Goal: Task Accomplishment & Management: Complete application form

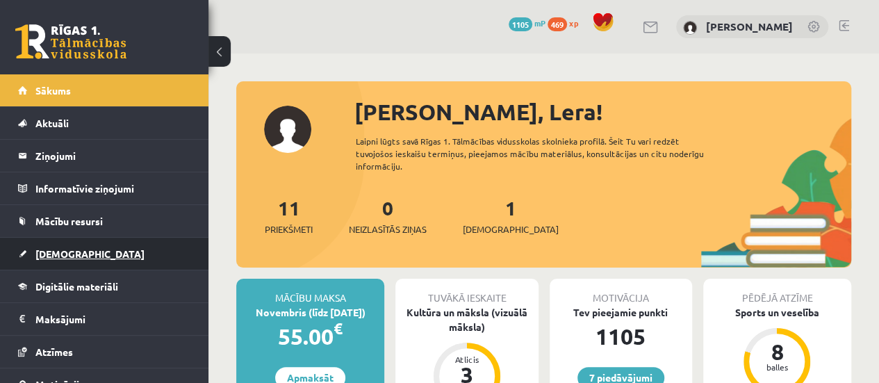
click at [126, 244] on link "[DEMOGRAPHIC_DATA]" at bounding box center [104, 254] width 173 height 32
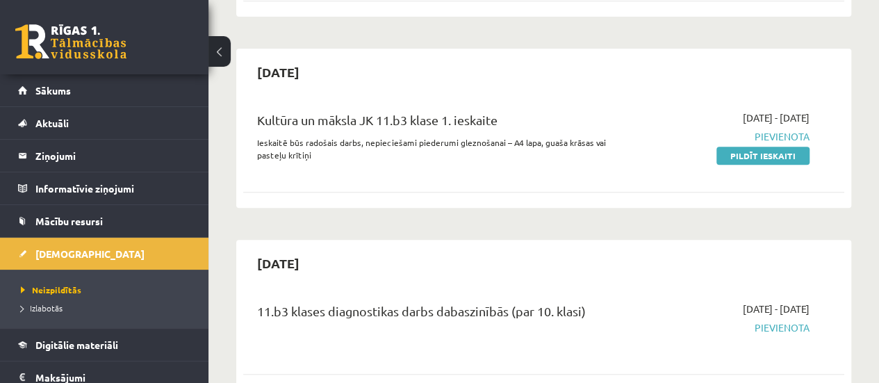
scroll to position [261, 0]
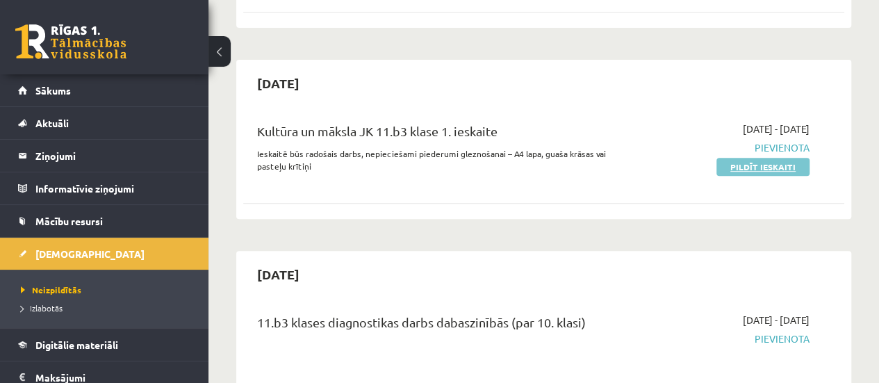
click at [788, 160] on link "Pildīt ieskaiti" at bounding box center [762, 167] width 93 height 18
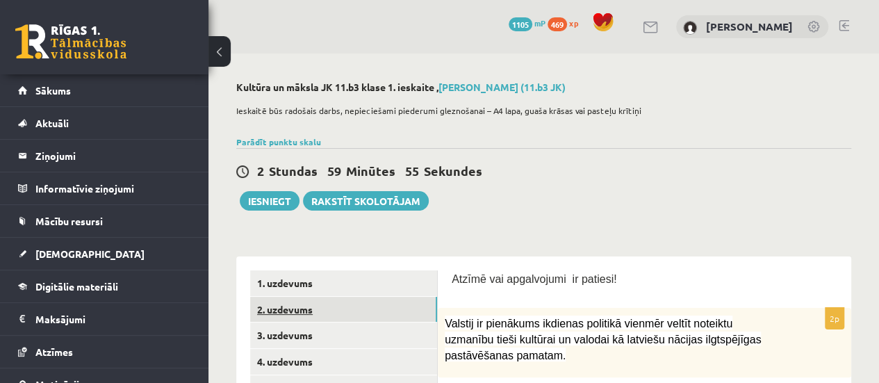
click at [311, 307] on link "2. uzdevums" at bounding box center [343, 310] width 187 height 26
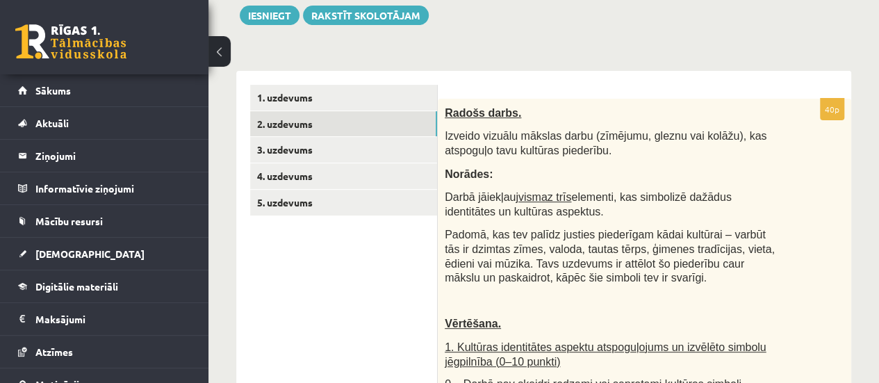
scroll to position [178, 0]
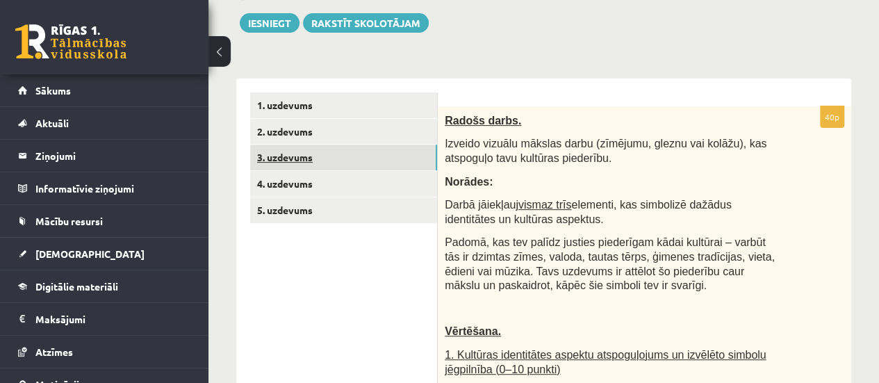
click at [331, 160] on link "3. uzdevums" at bounding box center [343, 158] width 187 height 26
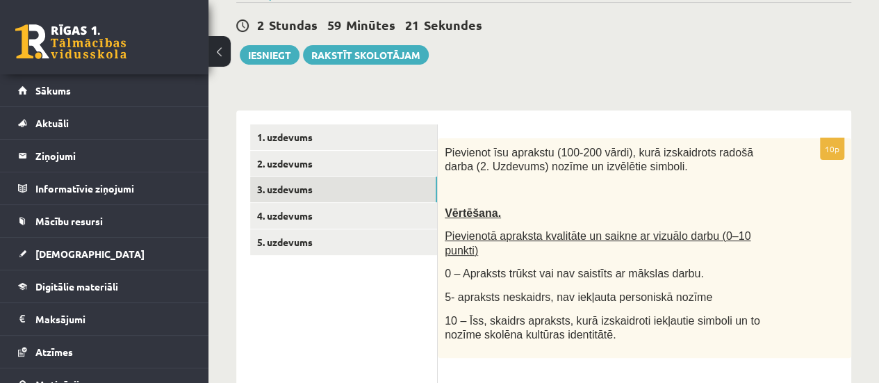
scroll to position [143, 0]
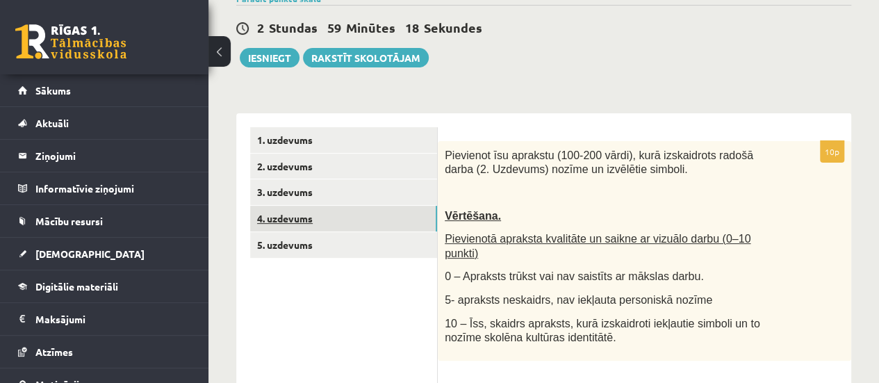
click at [339, 224] on link "4. uzdevums" at bounding box center [343, 219] width 187 height 26
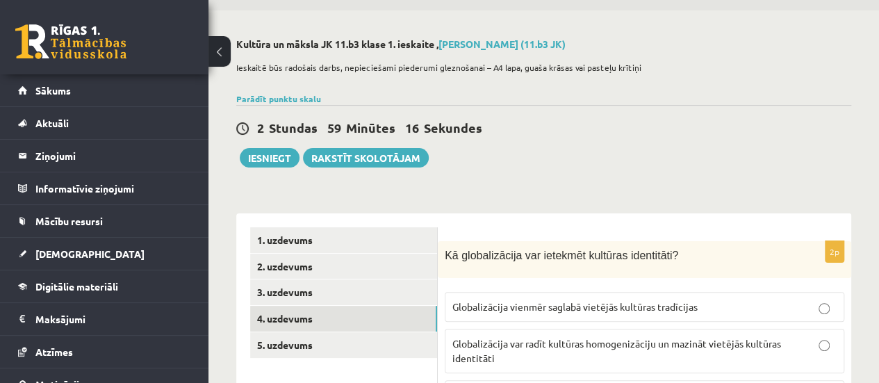
scroll to position [17, 0]
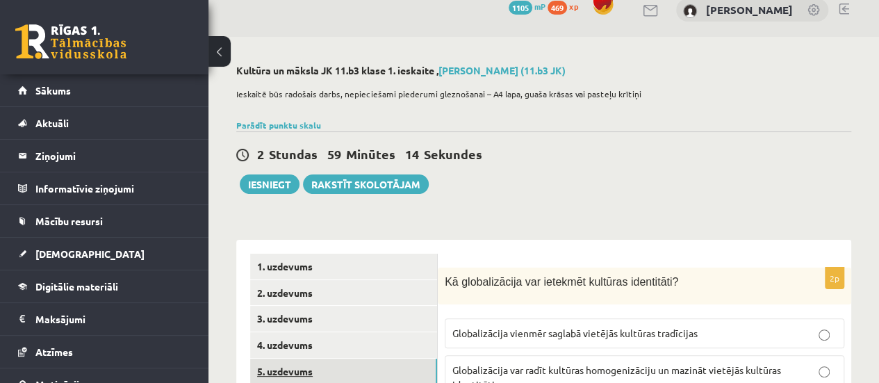
click at [320, 363] on link "5. uzdevums" at bounding box center [343, 371] width 187 height 26
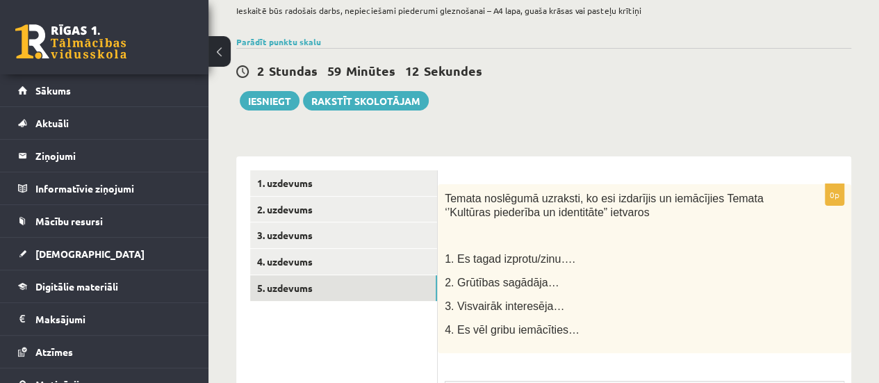
scroll to position [115, 0]
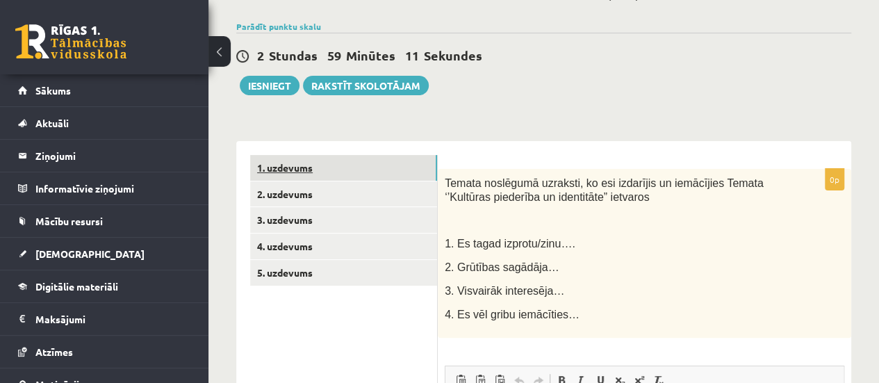
click at [398, 163] on link "1. uzdevums" at bounding box center [343, 168] width 187 height 26
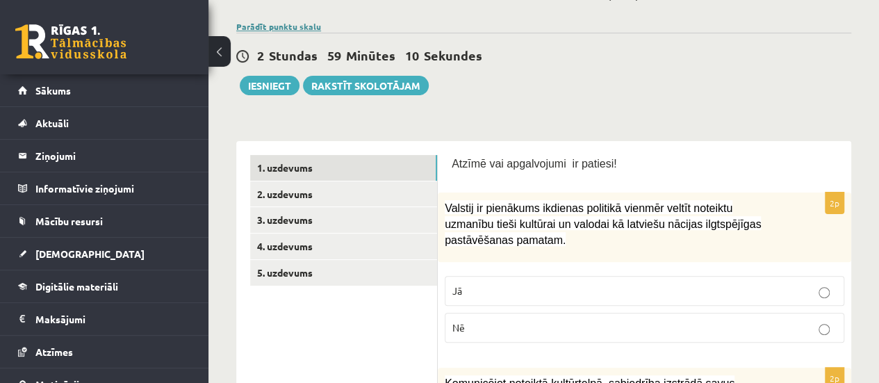
click at [283, 23] on link "Parādīt punktu skalu" at bounding box center [278, 26] width 85 height 11
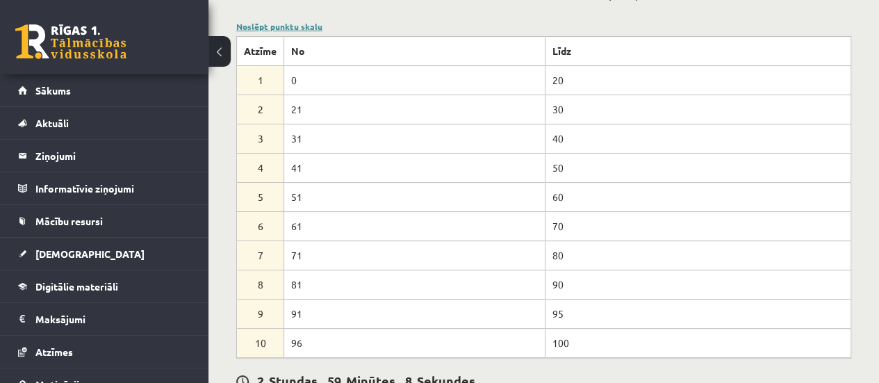
click at [283, 23] on link "Noslēpt punktu skalu" at bounding box center [279, 26] width 86 height 11
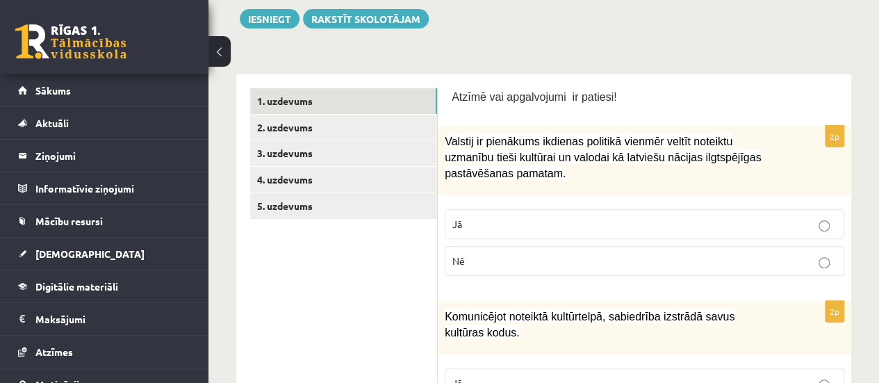
scroll to position [179, 0]
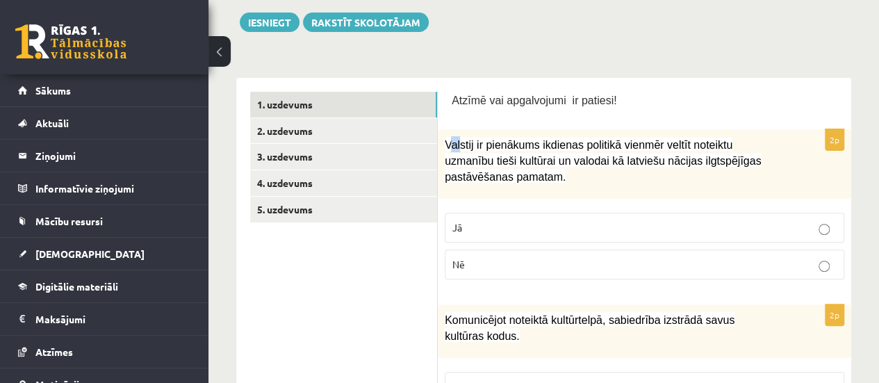
drag, startPoint x: 449, startPoint y: 147, endPoint x: 458, endPoint y: 151, distance: 9.0
click at [458, 151] on p "Valstij ir pienākums ikdienas politikā vienmēr veltīt noteiktu uzmanību tieši k…" at bounding box center [610, 159] width 330 height 47
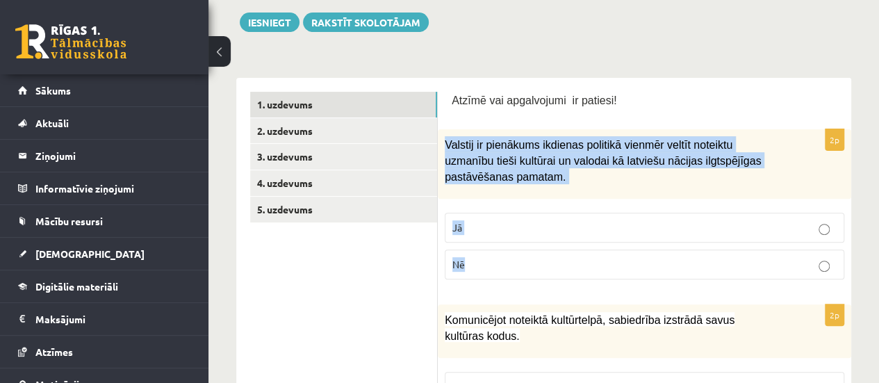
drag, startPoint x: 441, startPoint y: 144, endPoint x: 543, endPoint y: 256, distance: 151.5
click at [543, 256] on div "2p Valstij ir pienākums ikdienas politikā vienmēr veltīt noteiktu uzmanību tieš…" at bounding box center [644, 209] width 413 height 161
copy div "Valstij ir pienākums ikdienas politikā vienmēr veltīt noteiktu uzmanību tieši k…"
click at [520, 223] on p "Jā" at bounding box center [644, 227] width 384 height 15
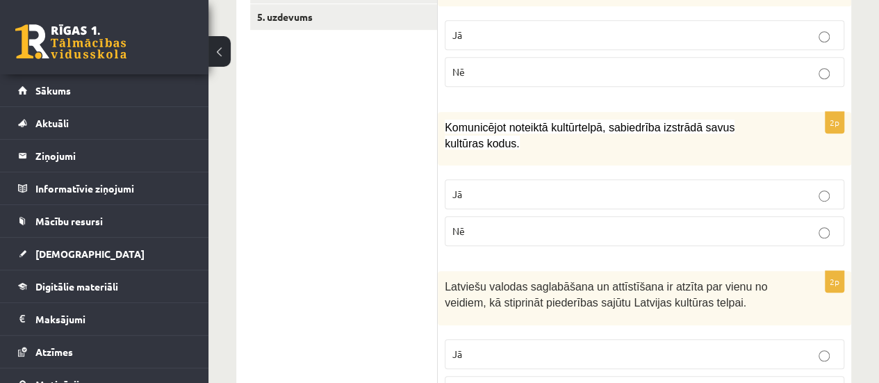
scroll to position [398, 0]
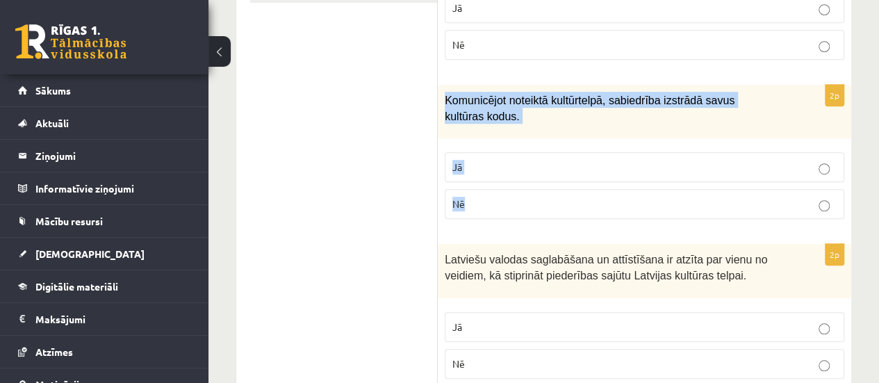
drag, startPoint x: 443, startPoint y: 97, endPoint x: 537, endPoint y: 191, distance: 132.6
click at [537, 191] on div "2p Komunicējot noteiktā kultūrtelpā, sabiedrība izstrādā savus kultūras kodus. …" at bounding box center [644, 157] width 413 height 145
copy div "Komunicējot noteiktā kultūrtelpā, sabiedrība izstrādā savus kultūras kodus. Jā …"
click at [516, 160] on p "Jā" at bounding box center [644, 167] width 384 height 15
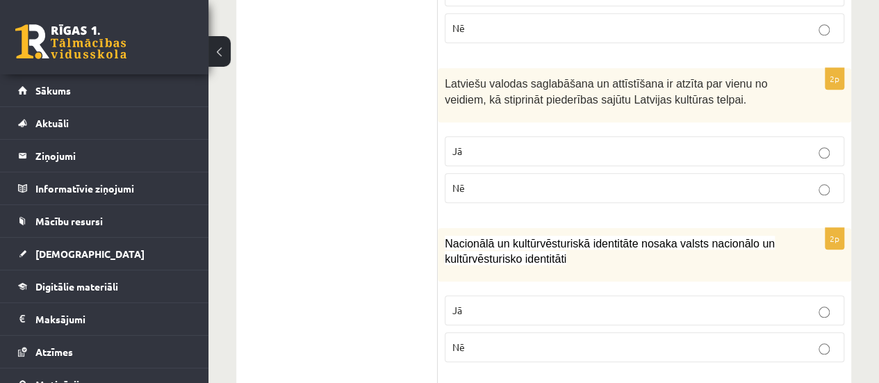
scroll to position [580, 0]
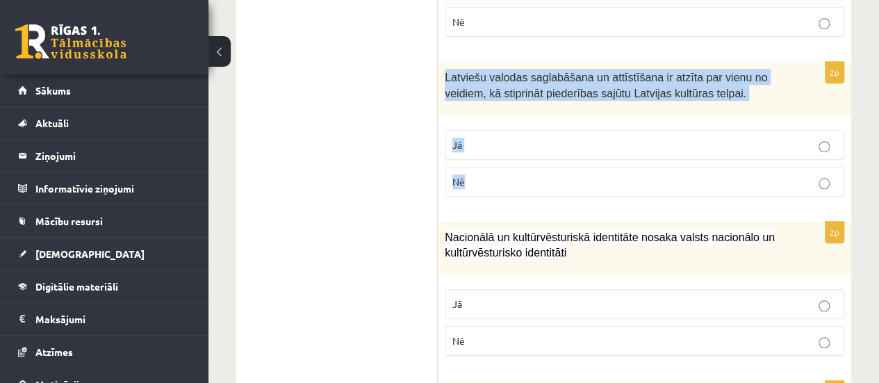
drag, startPoint x: 440, startPoint y: 78, endPoint x: 522, endPoint y: 173, distance: 125.2
click at [522, 173] on div "2p Latviešu valodas saglabāšana un attīstīšana ir atzīta par vienu no veidiem, …" at bounding box center [644, 134] width 413 height 145
copy div "Latviešu valodas saglabāšana un attīstīšana ir atzīta par vienu no veidiem, kā …"
click at [546, 143] on p "Jā" at bounding box center [644, 145] width 384 height 15
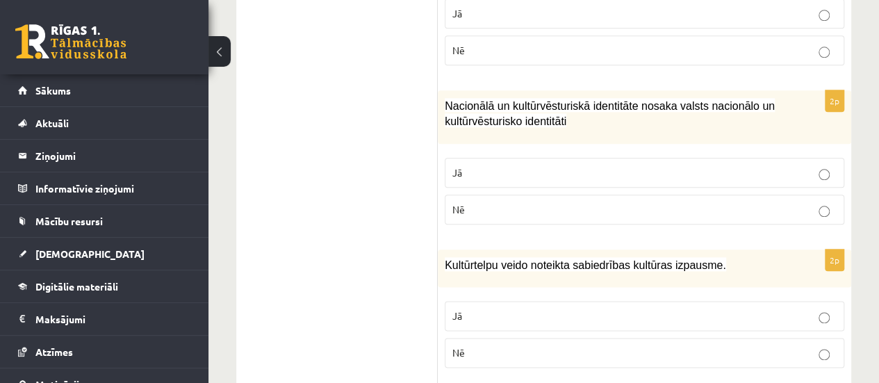
scroll to position [721, 0]
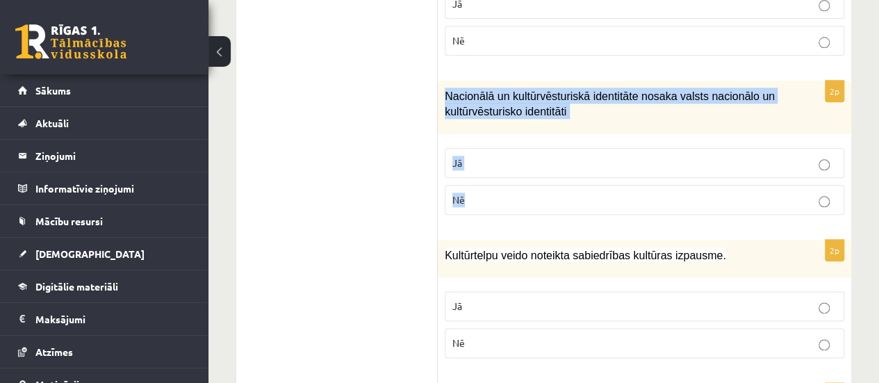
drag, startPoint x: 442, startPoint y: 91, endPoint x: 520, endPoint y: 184, distance: 121.3
click at [520, 184] on div "2p Nacionālā un kultūrvēsturiskā identitāte nosaka valsts nacionālo un kultūrvē…" at bounding box center [644, 153] width 413 height 145
copy div "Nacionālā un kultūrvēsturiskā identitāte nosaka valsts nacionālo un kultūrvēstu…"
click at [575, 156] on p "Jā" at bounding box center [644, 163] width 384 height 15
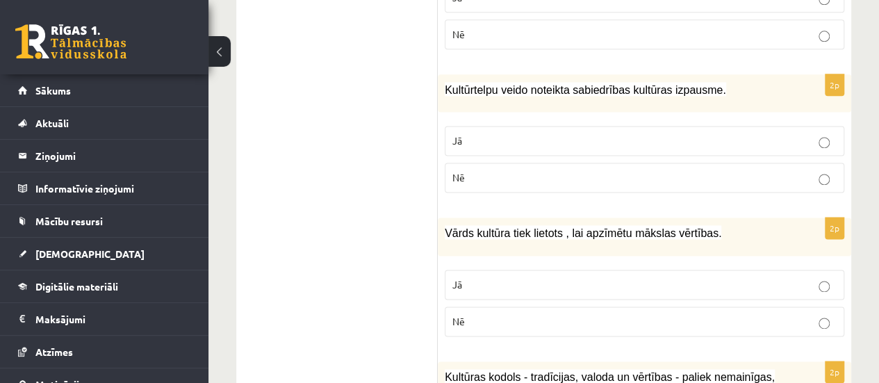
scroll to position [903, 0]
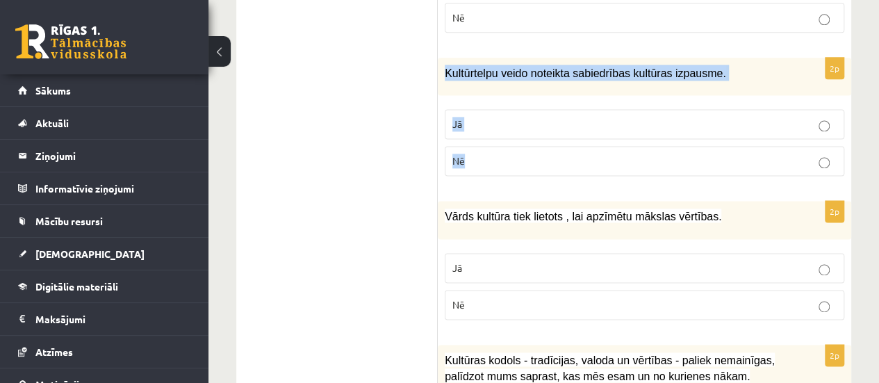
drag, startPoint x: 441, startPoint y: 69, endPoint x: 521, endPoint y: 169, distance: 127.5
click at [521, 169] on div "2p Kultūrtelpu veido noteikta sabiedrības kultūras izpausme. Jā Nē" at bounding box center [644, 123] width 413 height 130
copy div "Kultūrtelpu veido noteikta sabiedrības kultūras izpausme. Jā Nē"
click at [527, 119] on p "Jā" at bounding box center [644, 124] width 384 height 15
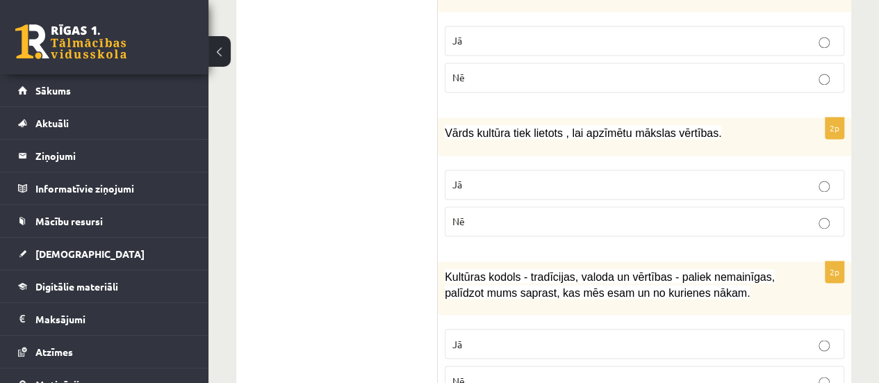
scroll to position [997, 0]
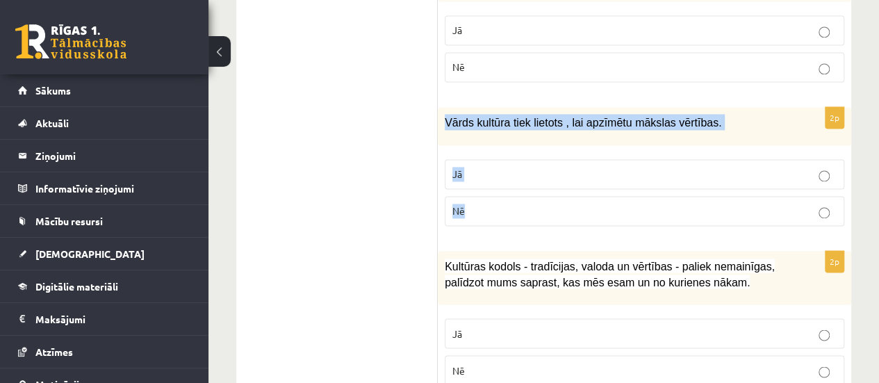
drag, startPoint x: 439, startPoint y: 117, endPoint x: 517, endPoint y: 211, distance: 122.4
click at [517, 211] on div "2p Vārds kultūra tiek lietots , lai apzīmētu mākslas vērtības. Jā Nē" at bounding box center [644, 172] width 413 height 130
copy div "Vārds kultūra tiek lietots , lai apzīmētu mākslas vērtības. Jā Nē"
click at [556, 174] on label "Jā" at bounding box center [644, 174] width 399 height 30
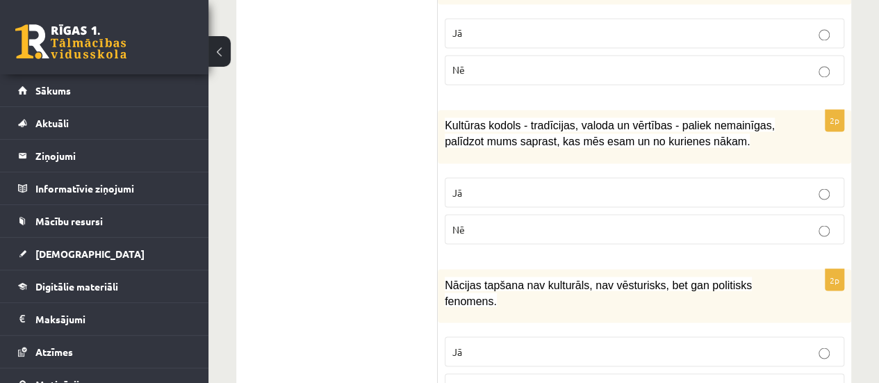
scroll to position [1179, 0]
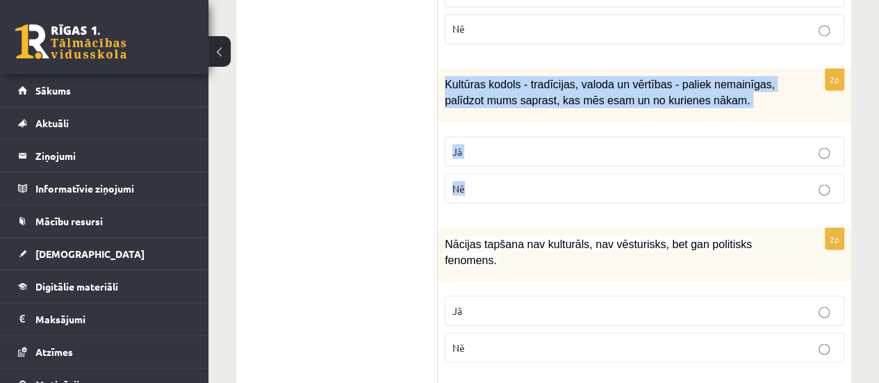
drag, startPoint x: 442, startPoint y: 77, endPoint x: 518, endPoint y: 179, distance: 127.1
click at [518, 179] on div "2p Kultūras kodols - tradīcijas, valoda un vērtības - paliek nemainīgas, palīdz…" at bounding box center [644, 141] width 413 height 145
copy div "Kultūras kodols - tradīcijas, valoda un vērtības - paliek nemainīgas, palīdzot …"
click at [547, 152] on label "Jā" at bounding box center [644, 151] width 399 height 30
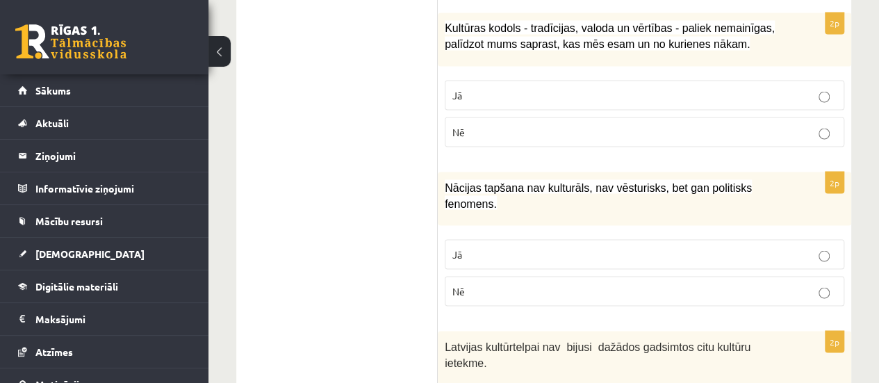
scroll to position [1256, 0]
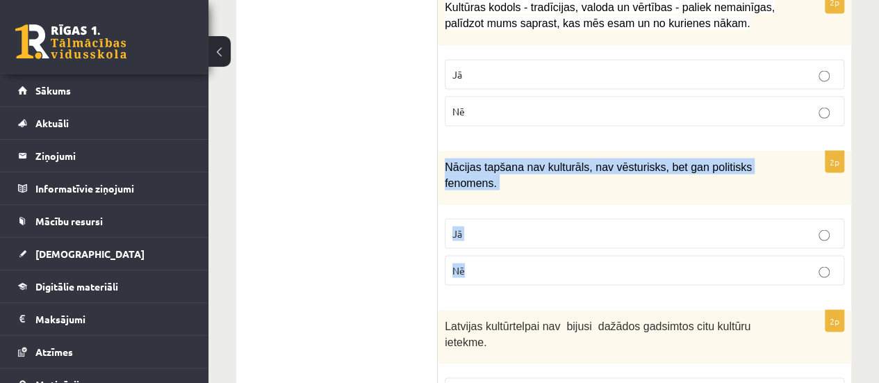
drag, startPoint x: 442, startPoint y: 156, endPoint x: 525, endPoint y: 247, distance: 122.9
click at [525, 247] on div "2p Nācijas tapšana nav kulturāls, nav vēsturisks, bet gan politisks fenomens. J…" at bounding box center [644, 223] width 413 height 145
copy div "Nācijas tapšana nav kulturāls, nav vēsturisks, bet gan politisks fenomens. Jā Nē"
click at [538, 263] on p "Nē" at bounding box center [644, 270] width 384 height 15
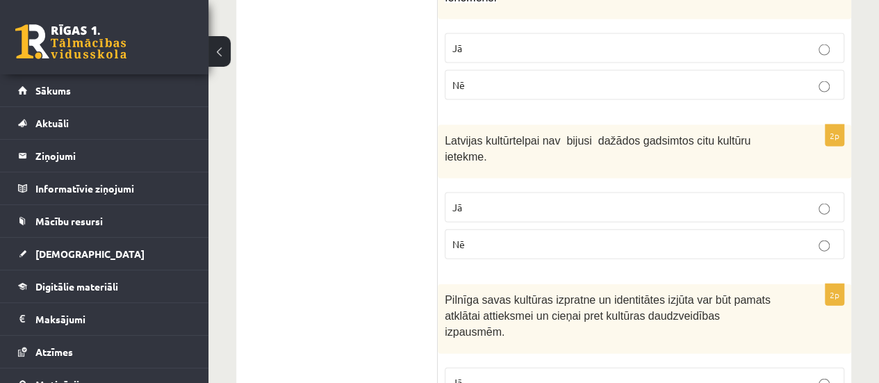
scroll to position [1482, 0]
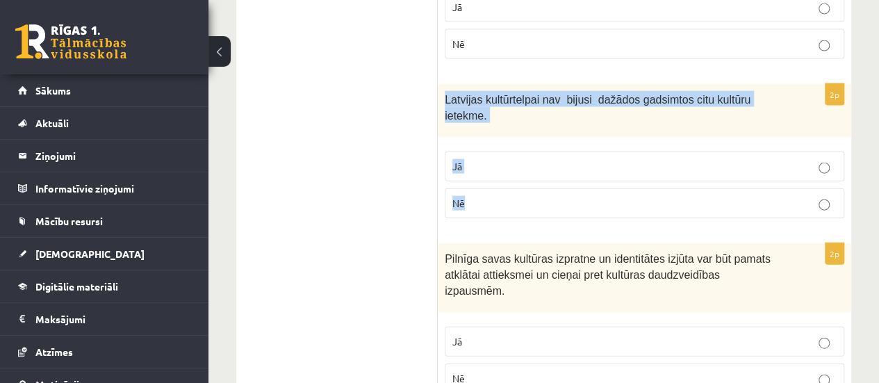
drag, startPoint x: 443, startPoint y: 74, endPoint x: 507, endPoint y: 161, distance: 108.4
click at [507, 161] on div "2p Latvijas kultūrtelpai nav bijusi dažādos gadsimtos citu kultūru ietekme. Jā …" at bounding box center [644, 156] width 413 height 145
copy div "Latvijas kultūrtelpai nav bijusi dažādos gadsimtos citu kultūru ietekme. Jā Nē"
click at [559, 196] on p "Nē" at bounding box center [644, 203] width 384 height 15
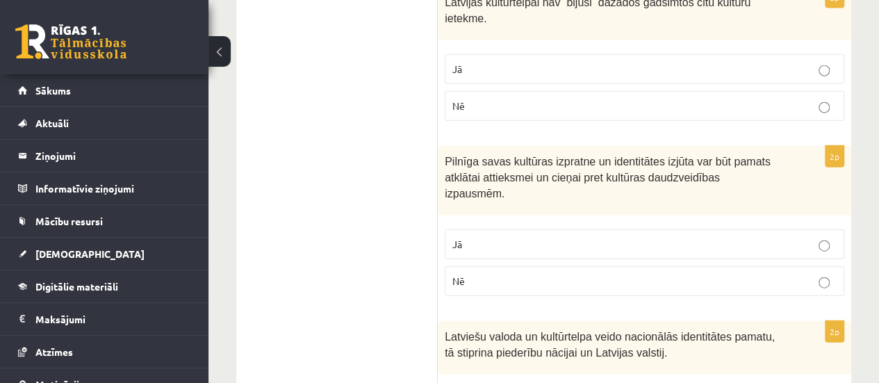
scroll to position [1603, 0]
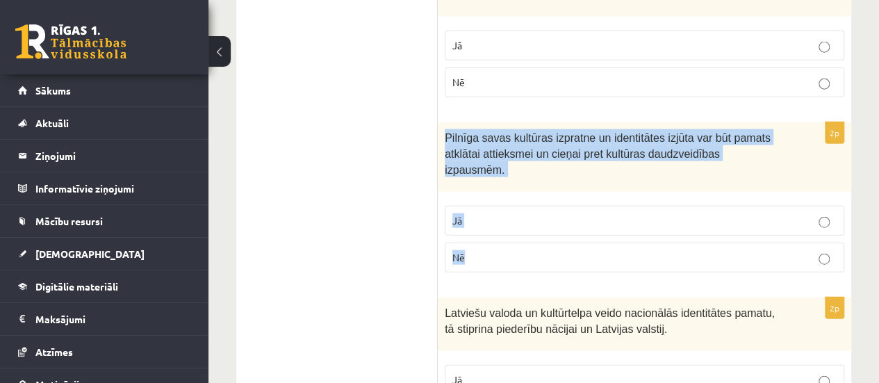
drag, startPoint x: 443, startPoint y: 95, endPoint x: 506, endPoint y: 192, distance: 116.0
click at [506, 192] on div "2p Pilnīga savas kultūras izpratne un identitātes izjūta var būt pamats atklāta…" at bounding box center [644, 202] width 413 height 161
copy div "Pilnīga savas kultūras izpratne un identitātes izjūta var būt pamats atklātai a…"
click at [543, 213] on p "Jā" at bounding box center [644, 220] width 384 height 15
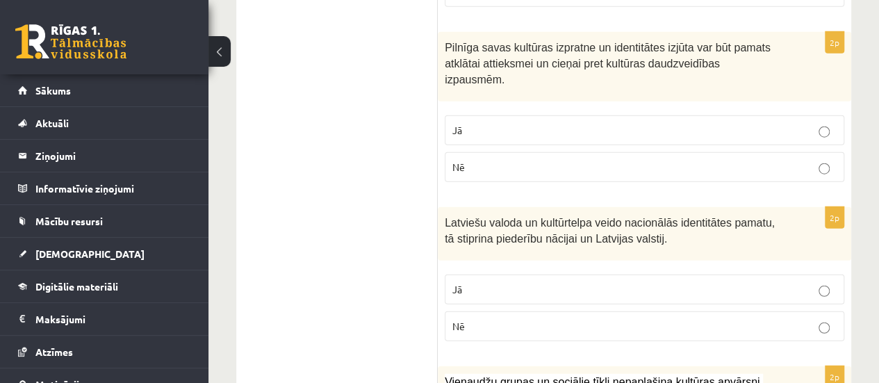
scroll to position [1713, 0]
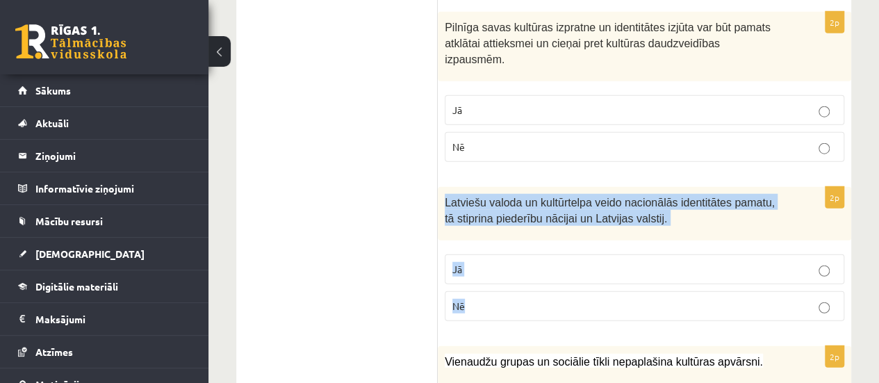
drag, startPoint x: 443, startPoint y: 145, endPoint x: 513, endPoint y: 243, distance: 120.7
click at [513, 243] on div "2p Latviešu valoda un kultūrtelpa veido nacionālās identitātes pamatu, tā stipr…" at bounding box center [644, 259] width 413 height 145
click at [527, 262] on p "Jā" at bounding box center [644, 269] width 384 height 15
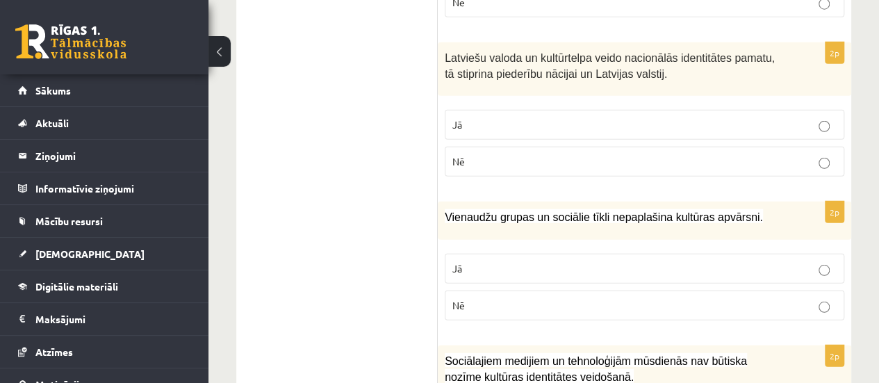
scroll to position [1861, 0]
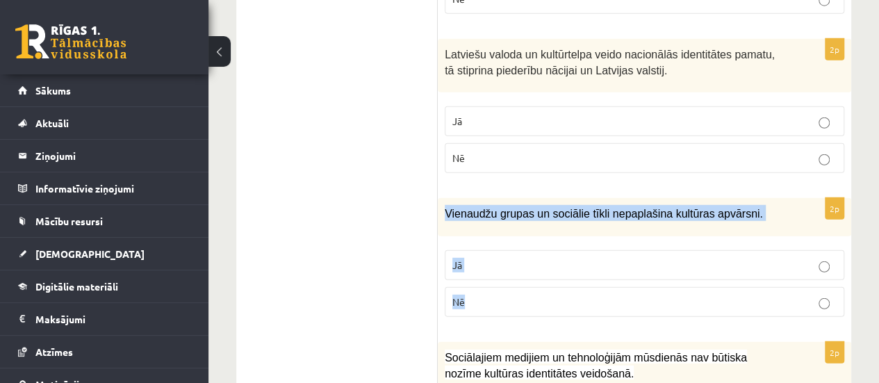
drag, startPoint x: 442, startPoint y: 157, endPoint x: 515, endPoint y: 242, distance: 112.8
click at [515, 242] on div "2p Vienaudžu grupas un sociālie tīkli nepaplašina kultūras apvārsni. Jā Nē" at bounding box center [644, 263] width 413 height 130
click at [559, 295] on p "Nē" at bounding box center [644, 302] width 384 height 15
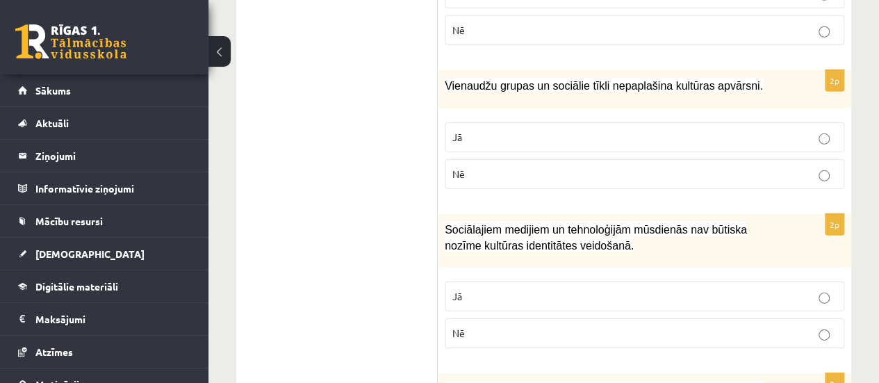
scroll to position [2033, 0]
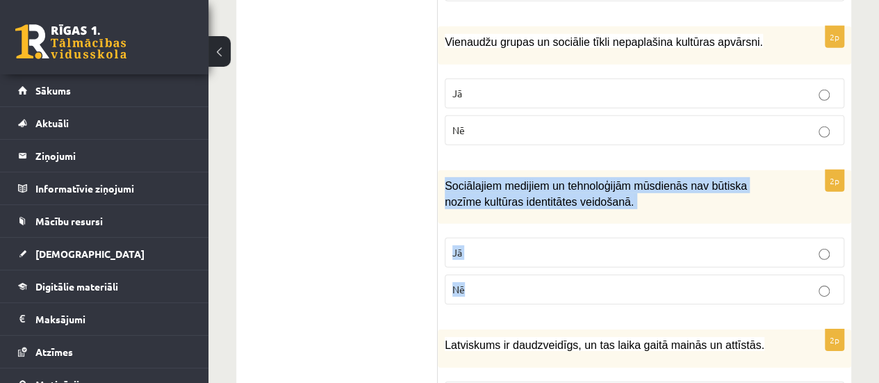
drag, startPoint x: 445, startPoint y: 120, endPoint x: 506, endPoint y: 220, distance: 116.7
click at [506, 220] on div "2p Sociālajiem medijiem un tehnoloģijām mūsdienās nav būtiska nozīme kultūras i…" at bounding box center [644, 242] width 413 height 145
click at [545, 282] on p "Nē" at bounding box center [644, 289] width 384 height 15
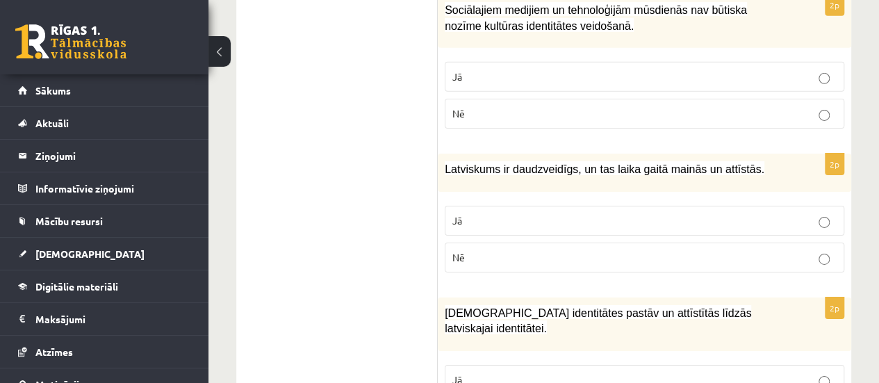
scroll to position [2212, 0]
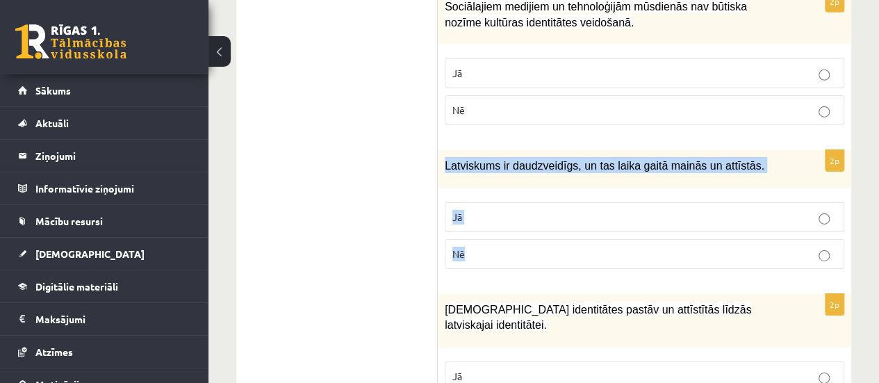
drag, startPoint x: 441, startPoint y: 103, endPoint x: 494, endPoint y: 188, distance: 100.4
click at [494, 188] on div "2p Latviskums ir daudzveidīgs, un tas laika gaitā mainās un attīstās. Jā Nē" at bounding box center [644, 215] width 413 height 130
click at [525, 210] on p "Jā" at bounding box center [644, 217] width 384 height 15
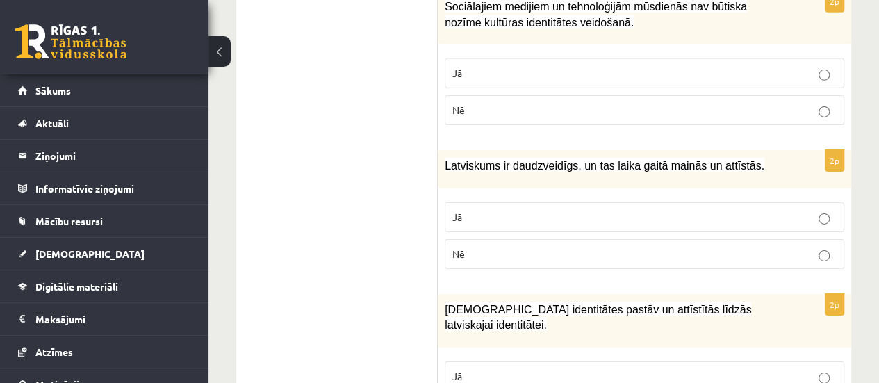
scroll to position [2245, 0]
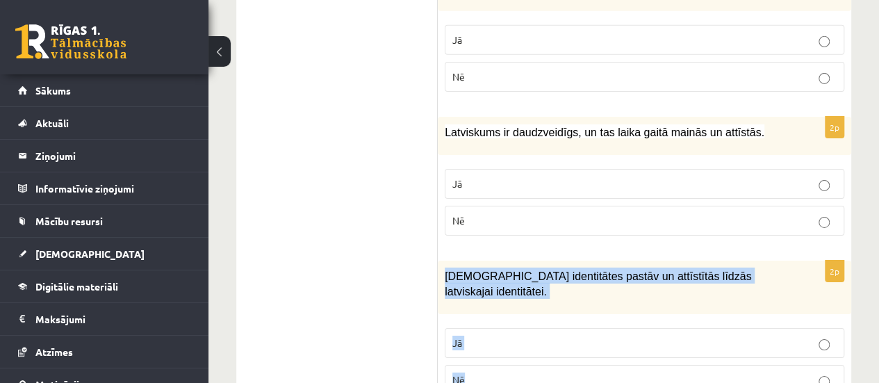
drag, startPoint x: 440, startPoint y: 208, endPoint x: 513, endPoint y: 313, distance: 127.4
click at [513, 313] on div "2p Mazākumtautību identitātes pastāv un attīstītās līdzās latviskajai identitāt…" at bounding box center [644, 333] width 413 height 145
click at [528, 328] on label "Jā" at bounding box center [644, 343] width 399 height 30
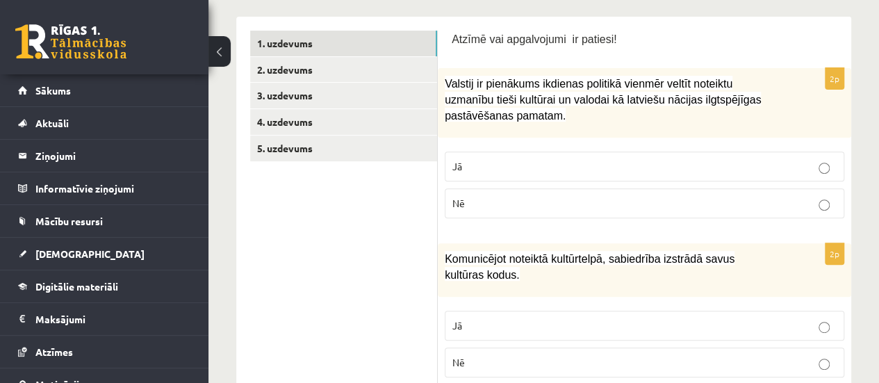
scroll to position [270, 0]
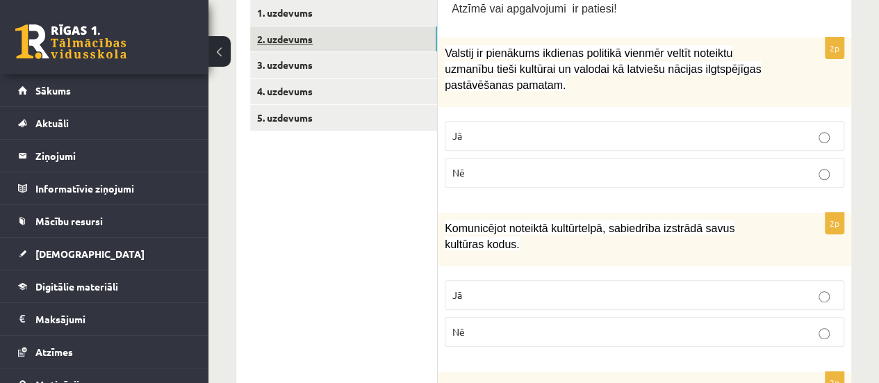
click at [315, 32] on link "2. uzdevums" at bounding box center [343, 39] width 187 height 26
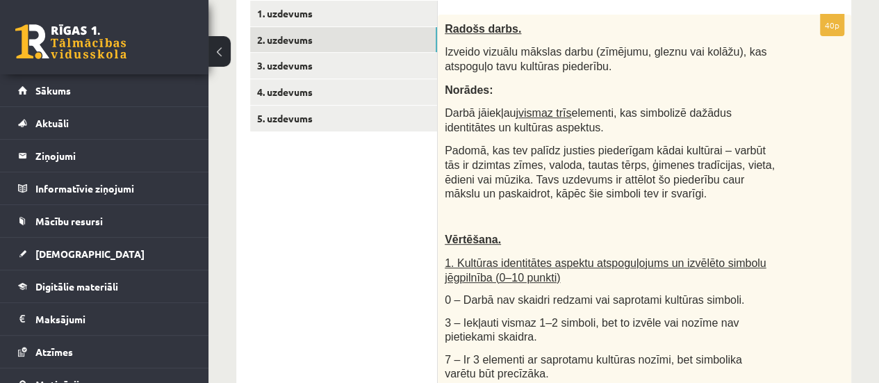
scroll to position [1057, 0]
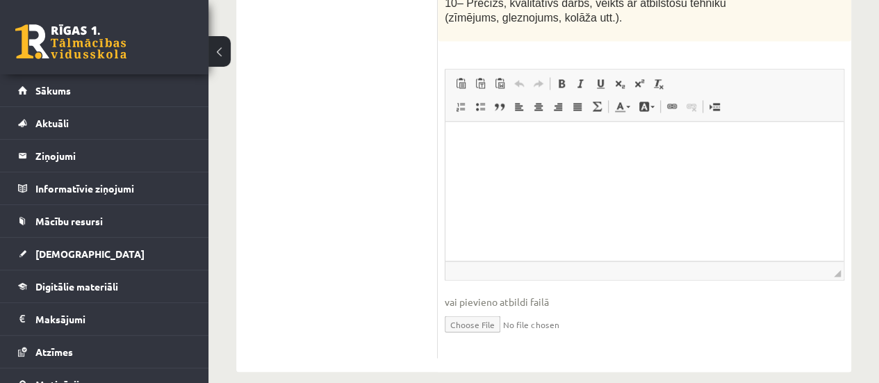
click at [463, 308] on input "file" at bounding box center [644, 322] width 399 height 28
type input "**********"
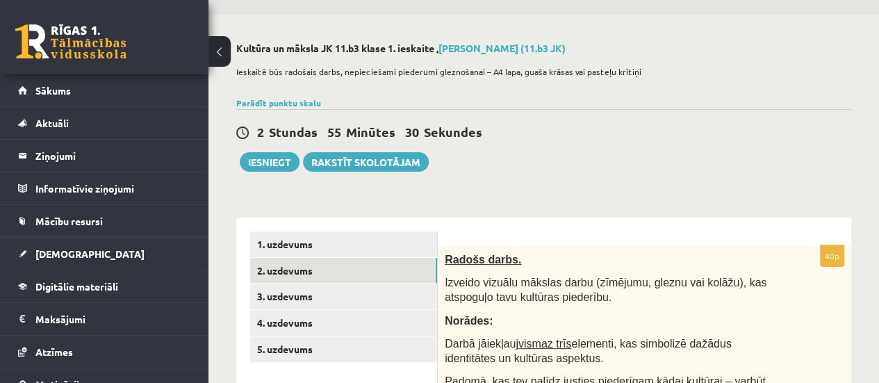
scroll to position [50, 0]
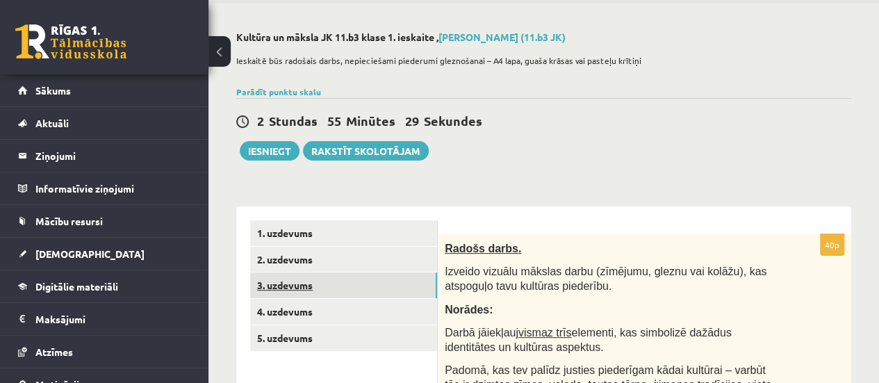
click at [373, 280] on link "3. uzdevums" at bounding box center [343, 285] width 187 height 26
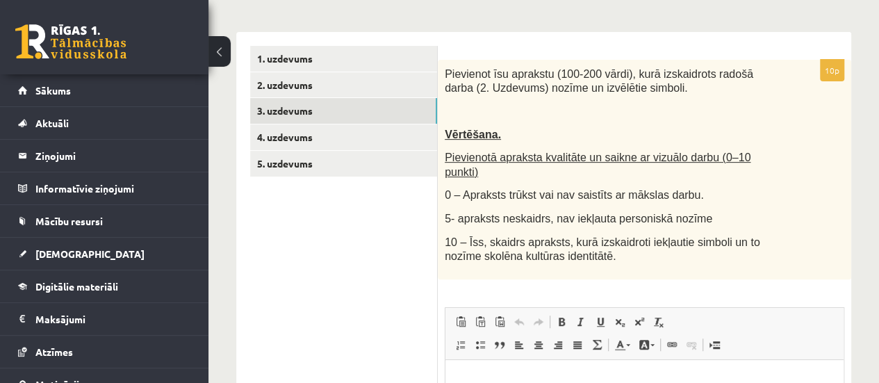
scroll to position [225, 0]
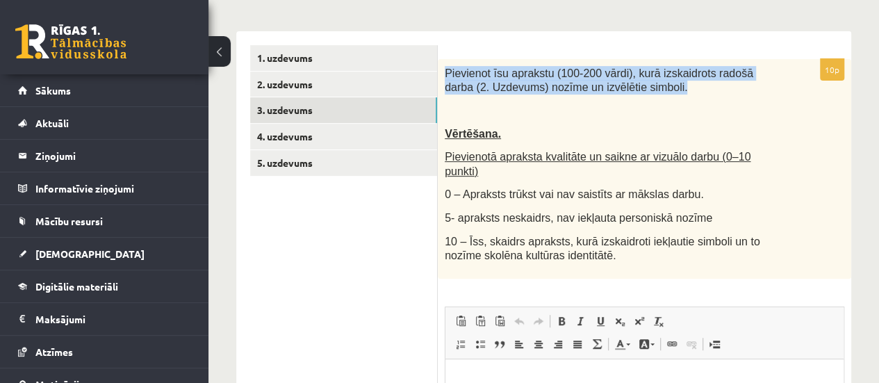
drag, startPoint x: 443, startPoint y: 67, endPoint x: 647, endPoint y: 90, distance: 206.2
click at [647, 90] on div "Pievienot īsu aprakstu (100-200 vārdi), kurā izskaidrots radošā darba (2. Uzdev…" at bounding box center [644, 169] width 413 height 220
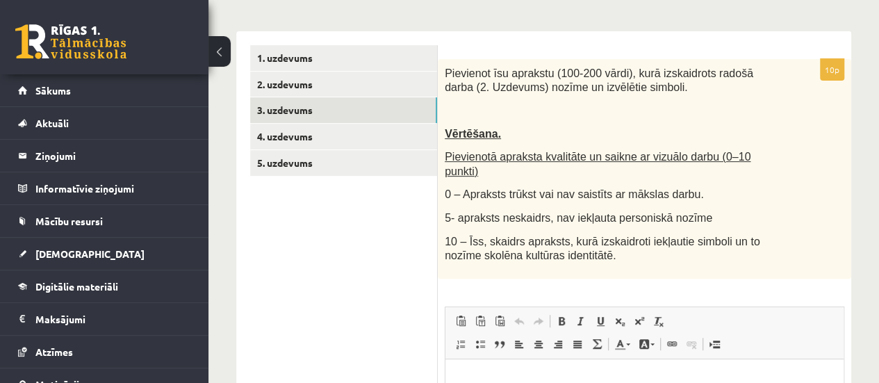
click at [782, 134] on div "Pievienot īsu aprakstu (100-200 vārdi), kurā izskaidrots radošā darba (2. Uzdev…" at bounding box center [644, 169] width 413 height 220
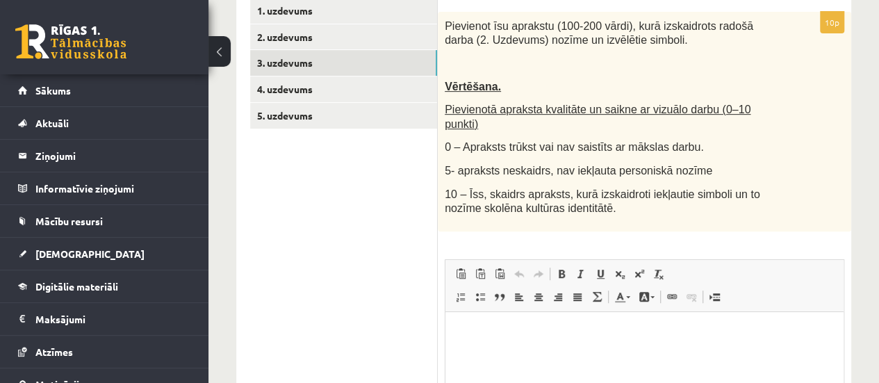
scroll to position [280, 0]
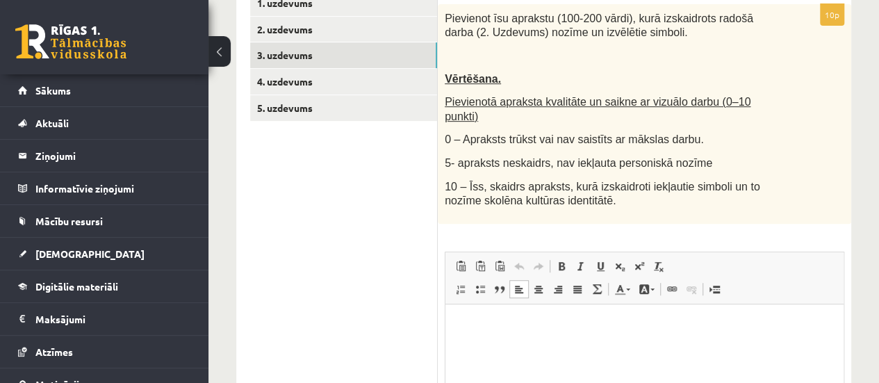
click at [509, 328] on p "Визуальный текстовый редактор, wiswyg-editor-user-answer-47433776905200" at bounding box center [644, 324] width 370 height 15
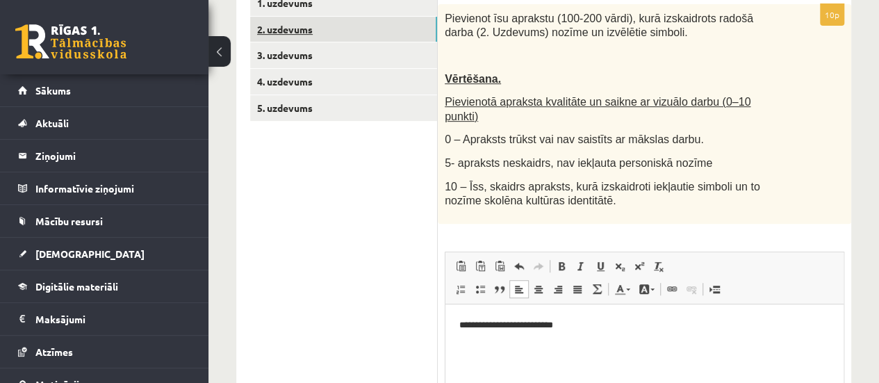
click at [344, 23] on link "2. uzdevums" at bounding box center [343, 30] width 187 height 26
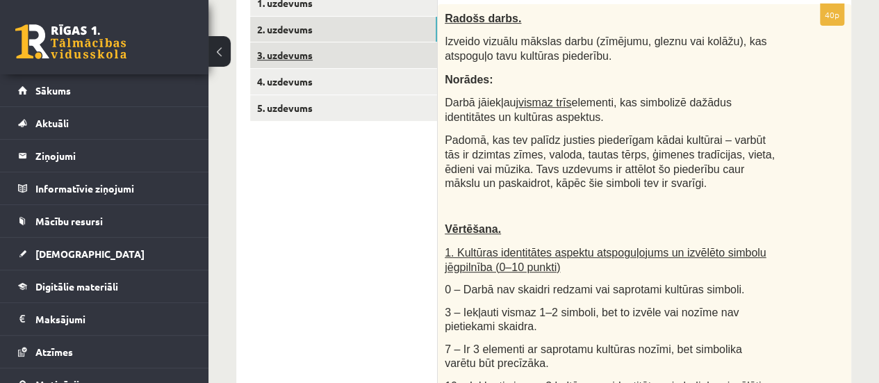
scroll to position [0, 0]
click at [342, 55] on link "3. uzdevums" at bounding box center [343, 55] width 187 height 26
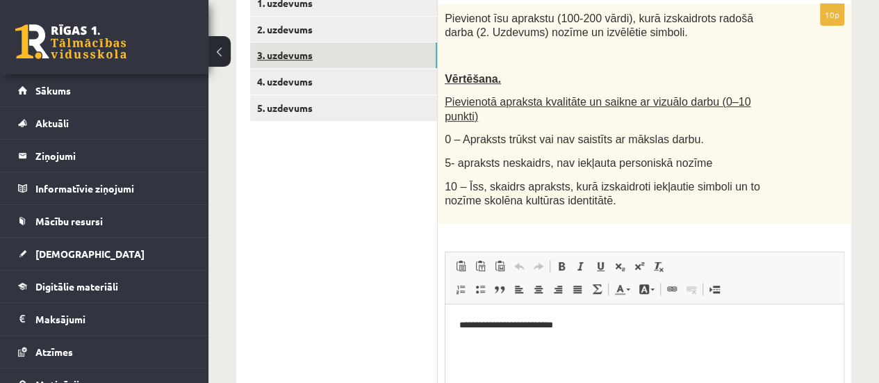
click at [283, 43] on link "3. uzdevums" at bounding box center [343, 55] width 187 height 26
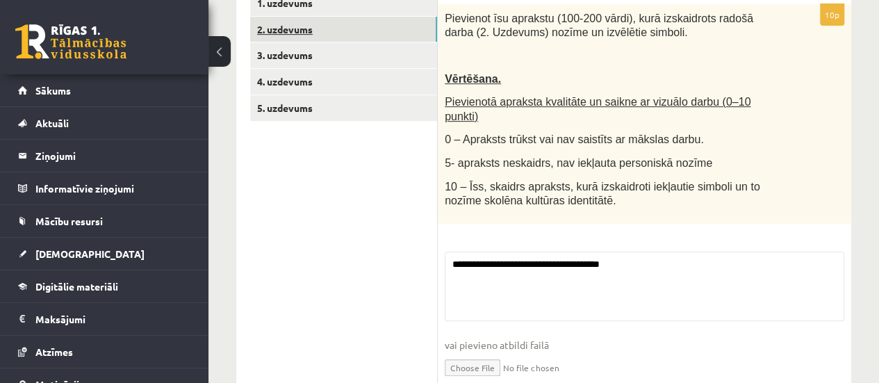
click at [289, 33] on link "2. uzdevums" at bounding box center [343, 30] width 187 height 26
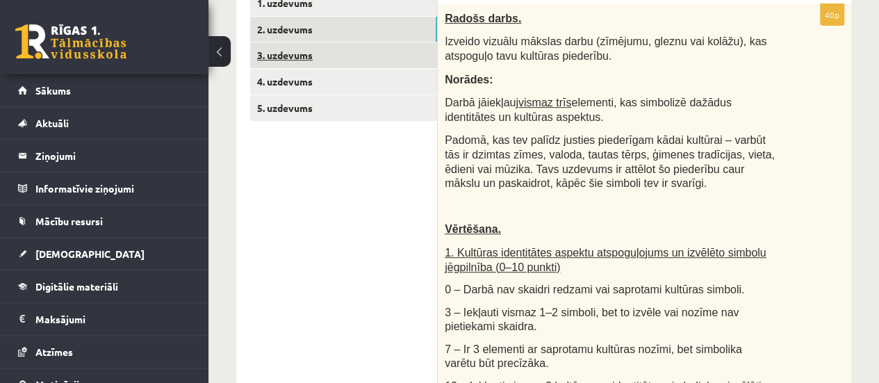
click at [303, 47] on link "3. uzdevums" at bounding box center [343, 55] width 187 height 26
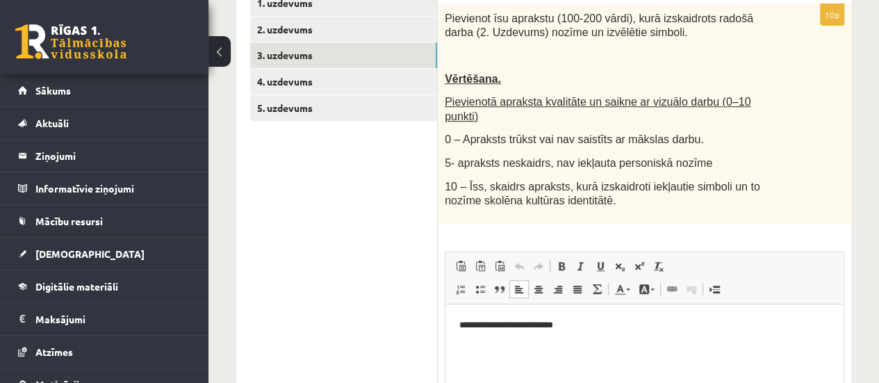
click at [590, 321] on p "**********" at bounding box center [644, 324] width 370 height 15
click at [588, 322] on p "**********" at bounding box center [644, 324] width 370 height 15
click at [649, 333] on html "**********" at bounding box center [644, 325] width 398 height 42
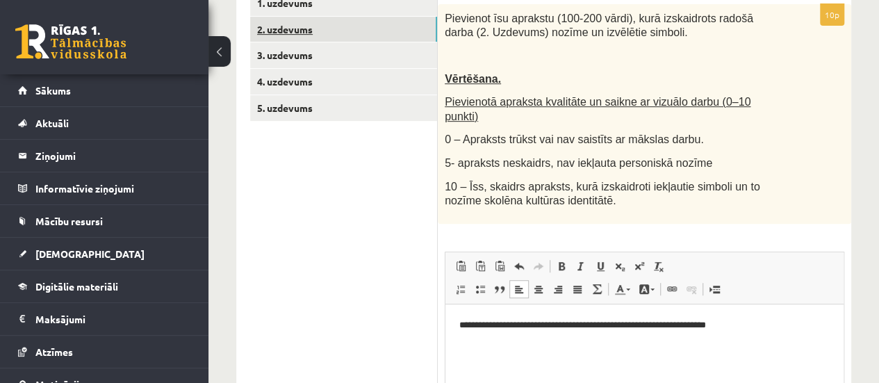
click at [416, 19] on link "2. uzdevums" at bounding box center [343, 30] width 187 height 26
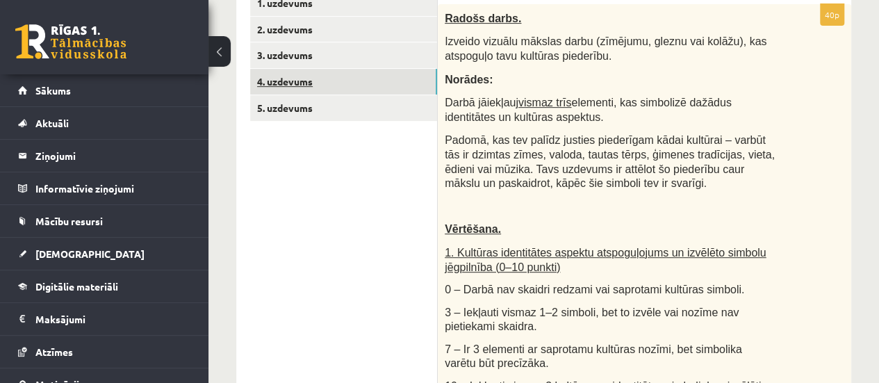
click at [372, 74] on link "4. uzdevums" at bounding box center [343, 82] width 187 height 26
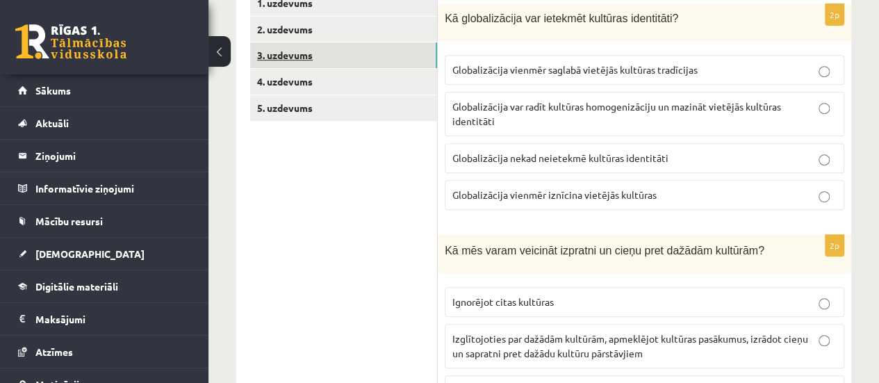
click at [377, 56] on link "3. uzdevums" at bounding box center [343, 55] width 187 height 26
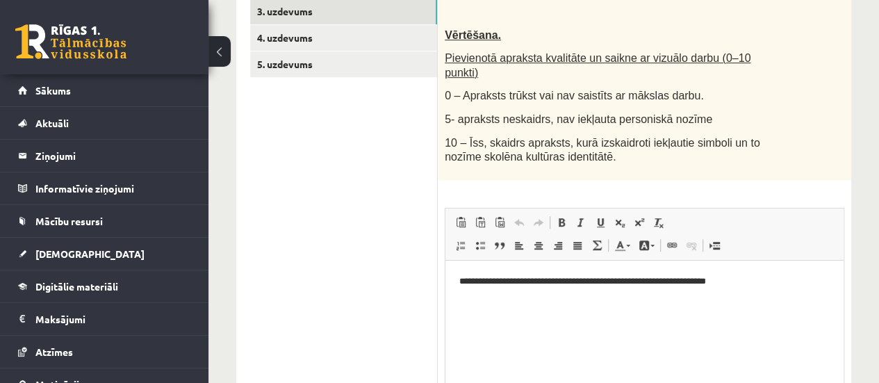
scroll to position [335, 0]
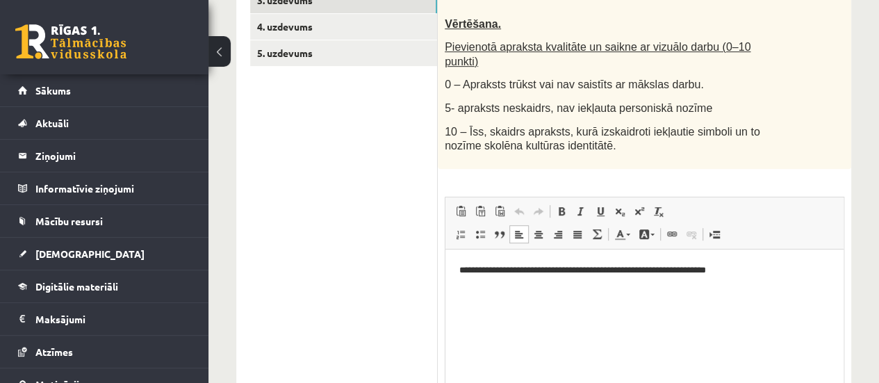
click at [761, 276] on p "**********" at bounding box center [644, 270] width 370 height 15
drag, startPoint x: 852, startPoint y: 255, endPoint x: 864, endPoint y: 251, distance: 12.3
click at [864, 251] on div "**********" at bounding box center [543, 123] width 670 height 809
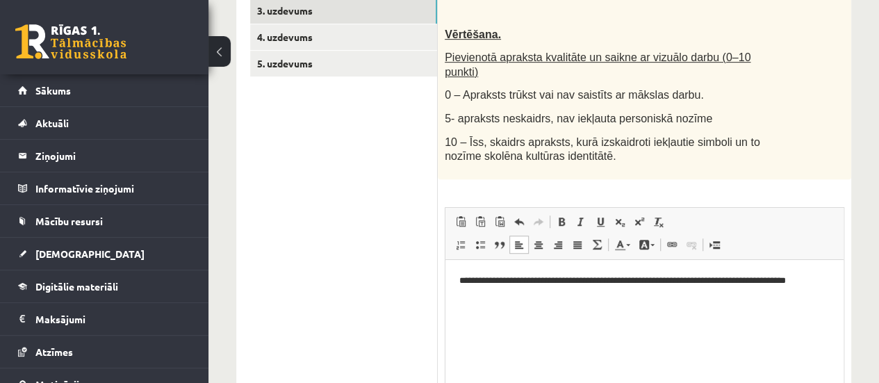
scroll to position [329, 0]
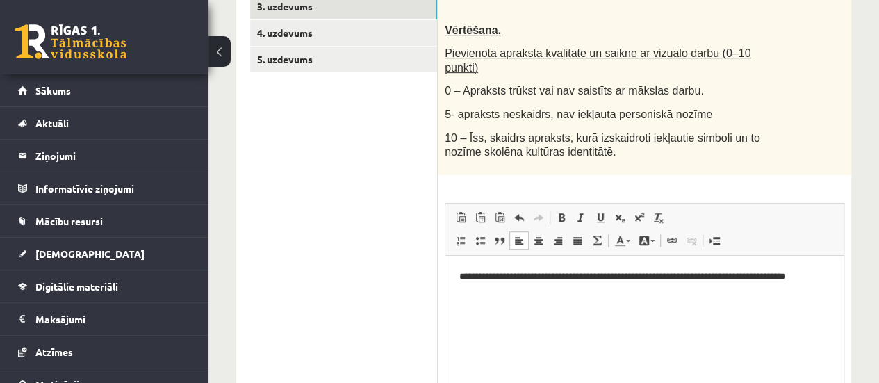
click at [613, 286] on p "**********" at bounding box center [644, 283] width 370 height 29
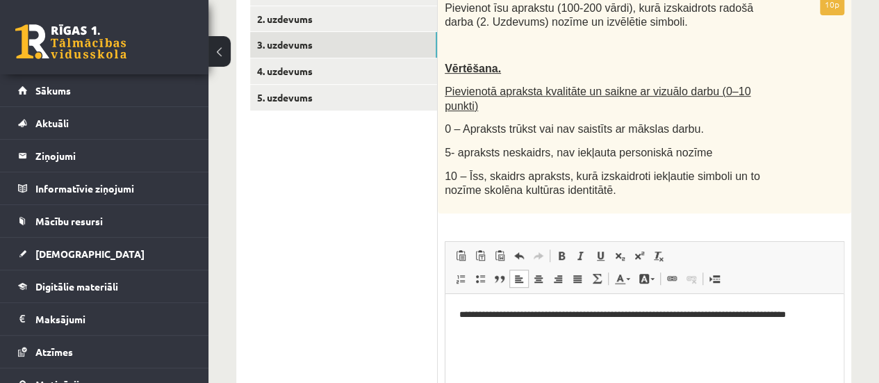
scroll to position [293, 0]
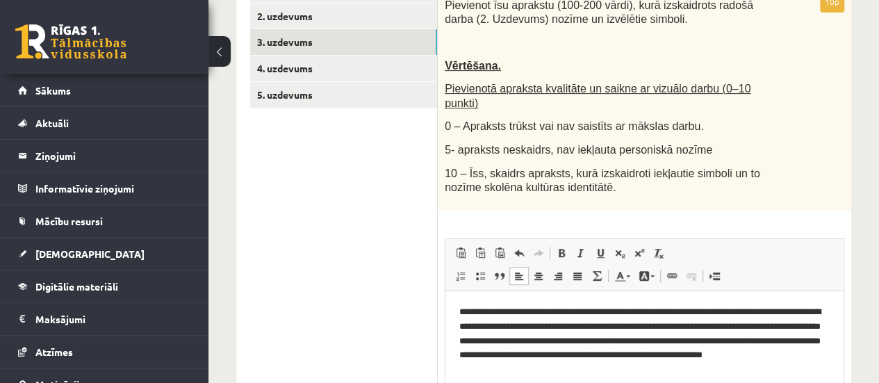
click at [547, 368] on p "**********" at bounding box center [644, 340] width 370 height 72
click at [590, 379] on html "**********" at bounding box center [644, 340] width 398 height 100
click at [520, 373] on p "**********" at bounding box center [644, 340] width 370 height 72
click at [593, 365] on p "**********" at bounding box center [644, 340] width 370 height 72
click at [607, 370] on p "**********" at bounding box center [644, 340] width 370 height 72
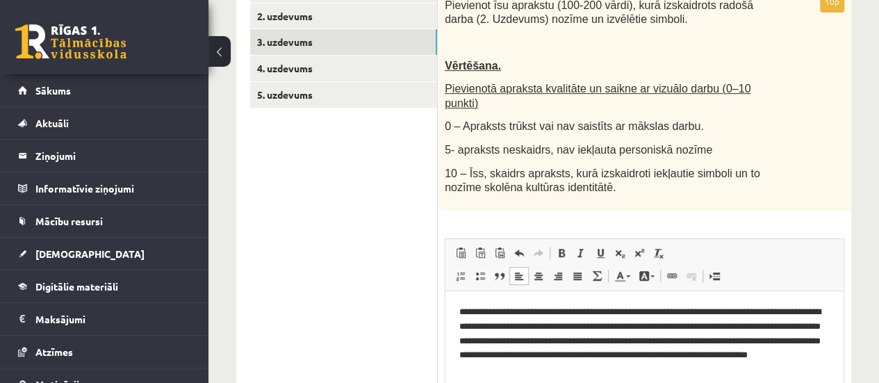
click at [651, 373] on p "**********" at bounding box center [644, 340] width 370 height 72
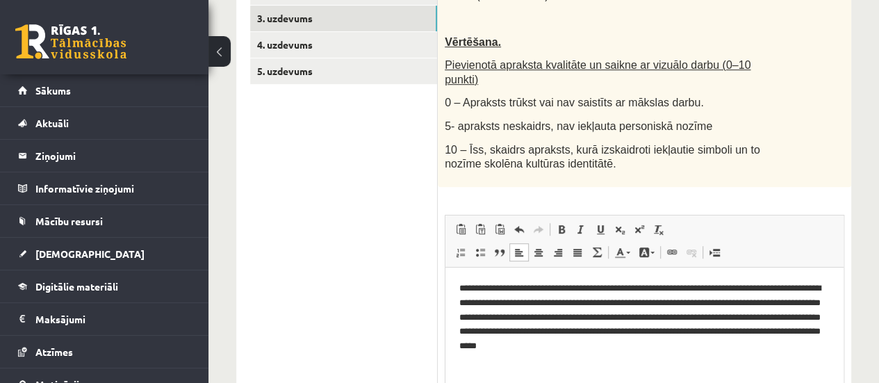
scroll to position [332, 0]
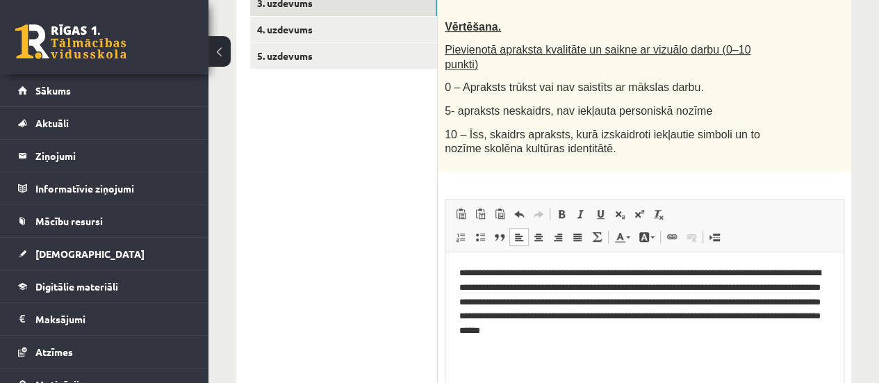
click at [616, 272] on p "**********" at bounding box center [644, 301] width 370 height 72
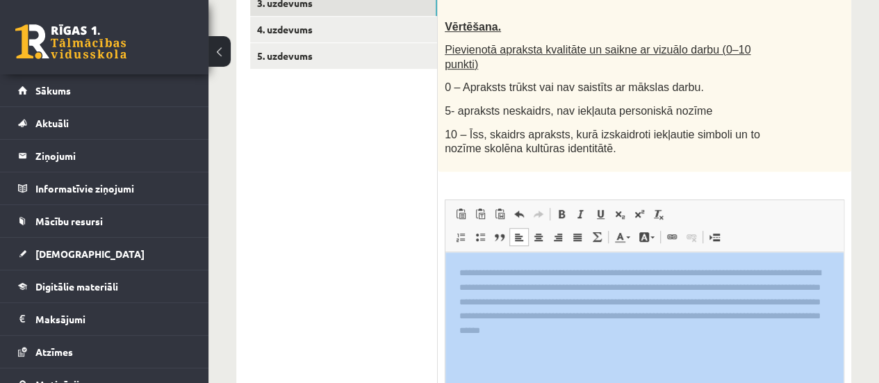
drag, startPoint x: 877, startPoint y: 244, endPoint x: 889, endPoint y: 140, distance: 104.9
click at [834, 204] on span "Вставить Комбинация клавиш Ctrl+V Вставить только текст Комбинация клавиш Ctrl+…" at bounding box center [644, 215] width 387 height 23
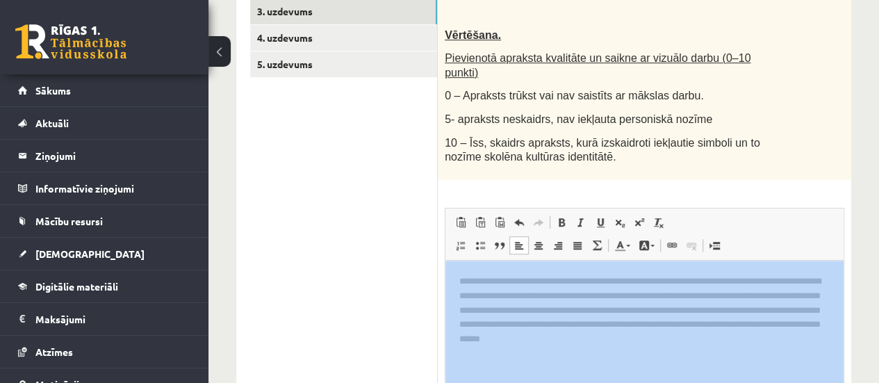
click at [819, 159] on div "Pievienot īsu aprakstu (100-200 vārdi), kurā izskaidrots radošā darba (2. Uzdev…" at bounding box center [644, 70] width 413 height 220
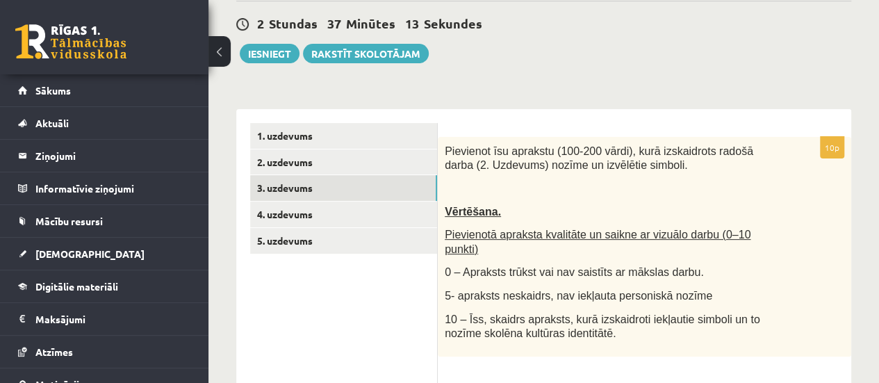
scroll to position [140, 0]
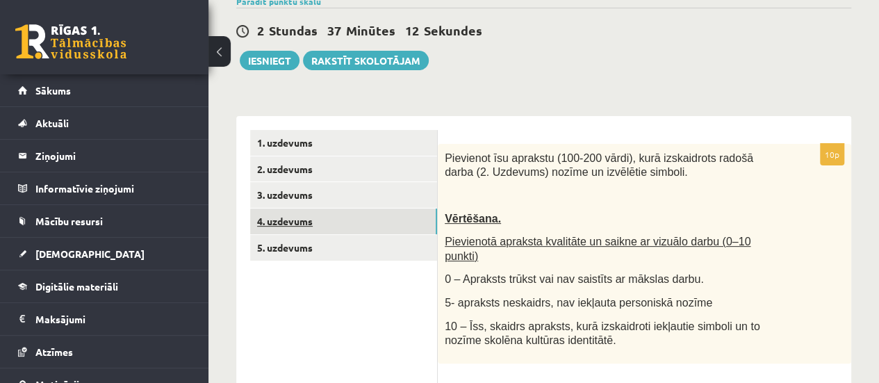
click at [338, 222] on link "4. uzdevums" at bounding box center [343, 221] width 187 height 26
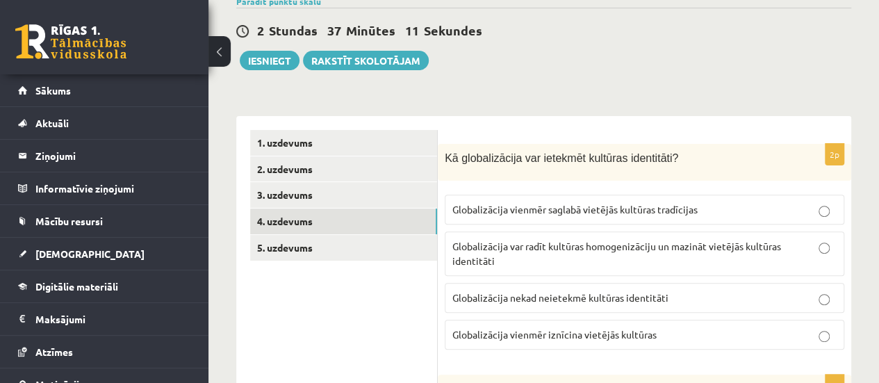
scroll to position [148, 0]
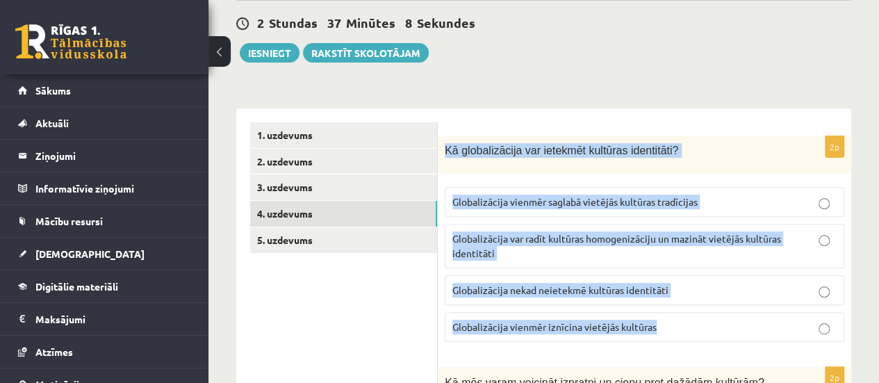
drag, startPoint x: 439, startPoint y: 149, endPoint x: 689, endPoint y: 315, distance: 300.2
click at [689, 315] on div "2p Kā globalizācija var ietekmēt kultūras identitāti? Globalizācija vienmēr sag…" at bounding box center [644, 244] width 413 height 217
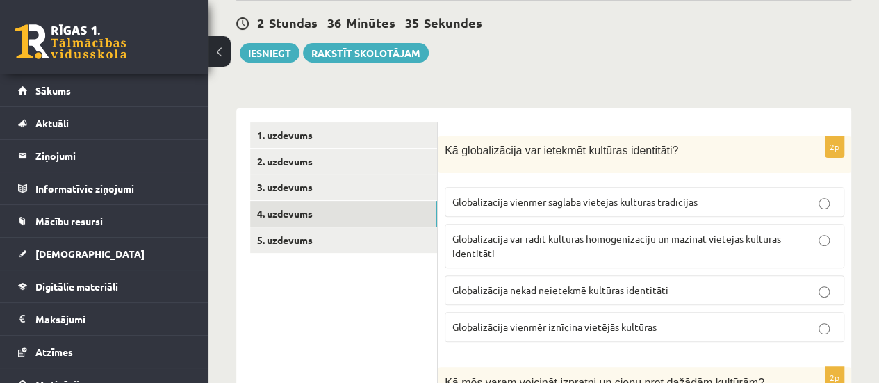
click at [636, 239] on span "Globalizācija var radīt kultūras homogenizāciju un mazināt vietējās kultūras id…" at bounding box center [616, 245] width 329 height 27
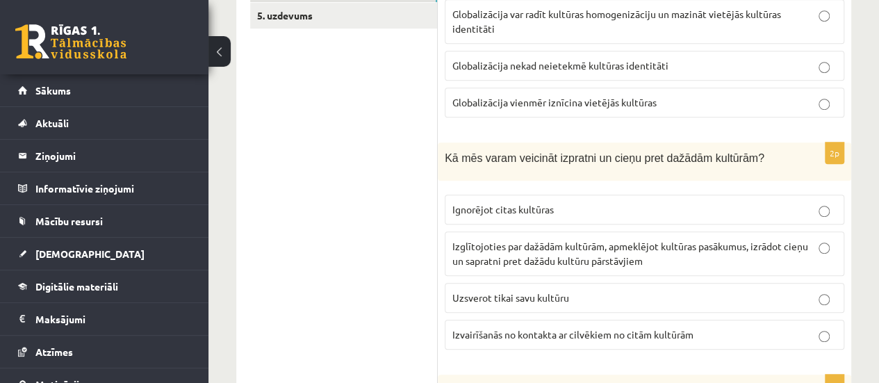
scroll to position [471, 0]
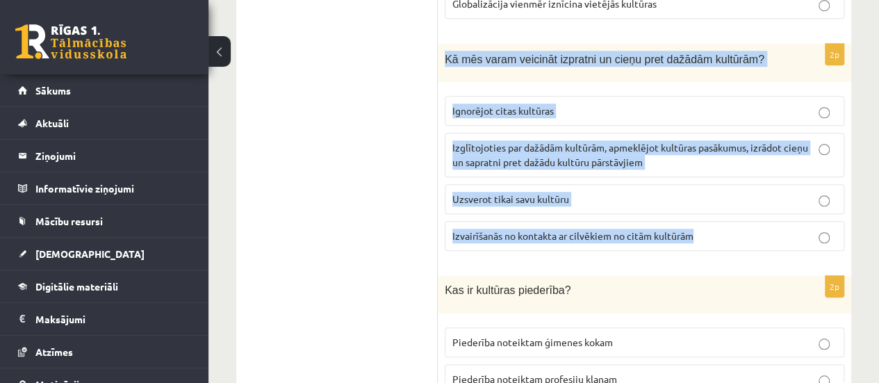
drag, startPoint x: 446, startPoint y: 56, endPoint x: 707, endPoint y: 220, distance: 308.0
click at [707, 220] on div "2p Kā mēs varam veicināt izpratni un cieņu pret dažādām kultūrām? Ignorējot cit…" at bounding box center [644, 153] width 413 height 218
click at [581, 172] on label "Izglītojoties par dažādām kultūrām, apmeklējot kultūras pasākumus, izrādot cieņ…" at bounding box center [644, 155] width 399 height 44
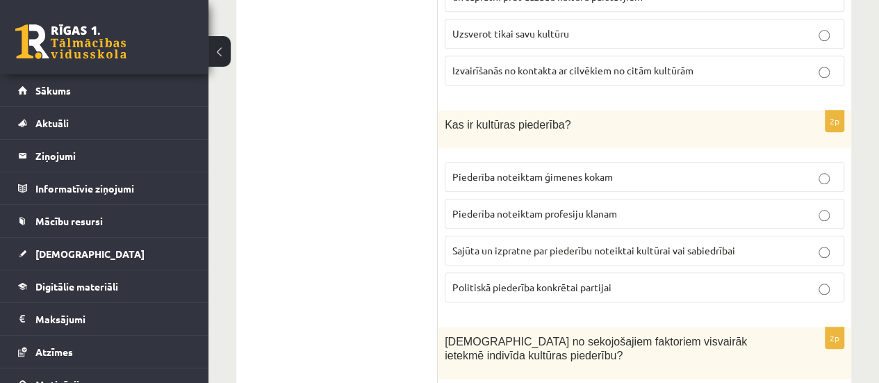
scroll to position [653, 0]
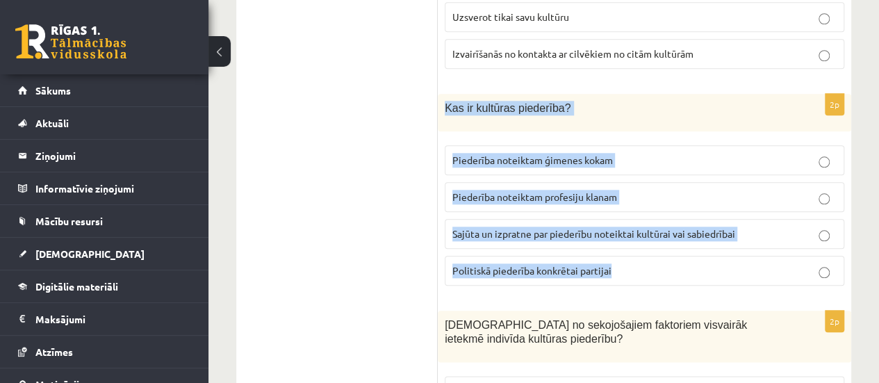
drag, startPoint x: 440, startPoint y: 101, endPoint x: 673, endPoint y: 261, distance: 281.3
click at [673, 261] on div "2p Kas ir kultūras piederība? Piederība noteiktam ģimenes kokam Piederība notei…" at bounding box center [644, 195] width 413 height 203
click at [579, 227] on span "Sajūta un izpratne par piederību noteiktai kultūrai vai sabiedrībai" at bounding box center [593, 233] width 283 height 13
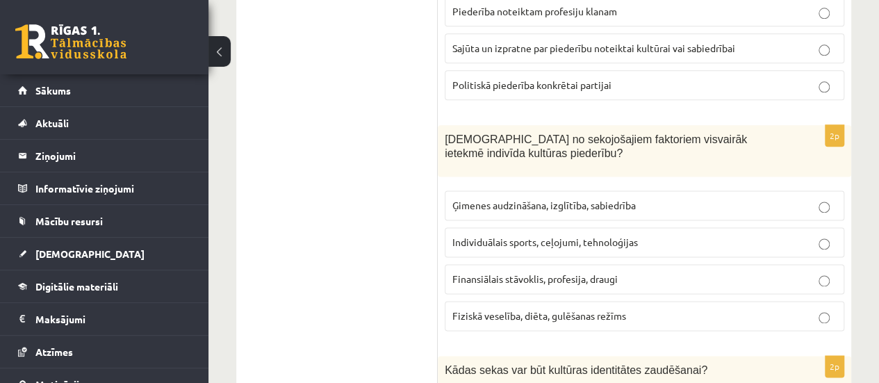
scroll to position [898, 0]
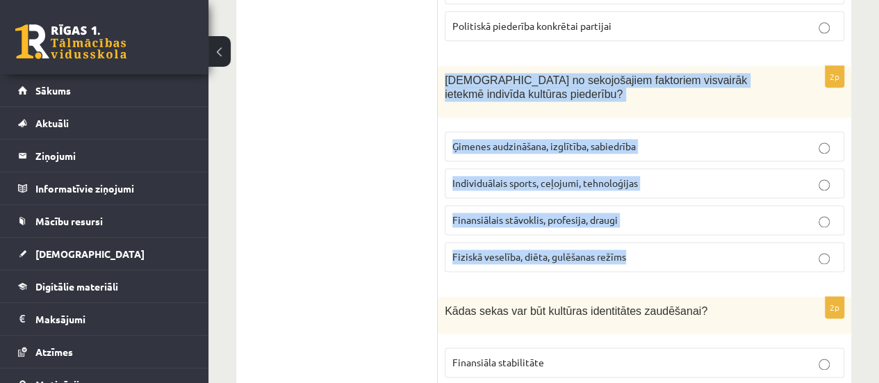
drag, startPoint x: 443, startPoint y: 70, endPoint x: 646, endPoint y: 242, distance: 266.2
click at [646, 242] on div "2p Kuri no sekojošajiem faktoriem visvairāk ietekmē indivīda kultūras piederību…" at bounding box center [644, 174] width 413 height 217
click at [582, 140] on span "Ģimenes audzināšana, izglītība, sabiedrība" at bounding box center [543, 146] width 183 height 13
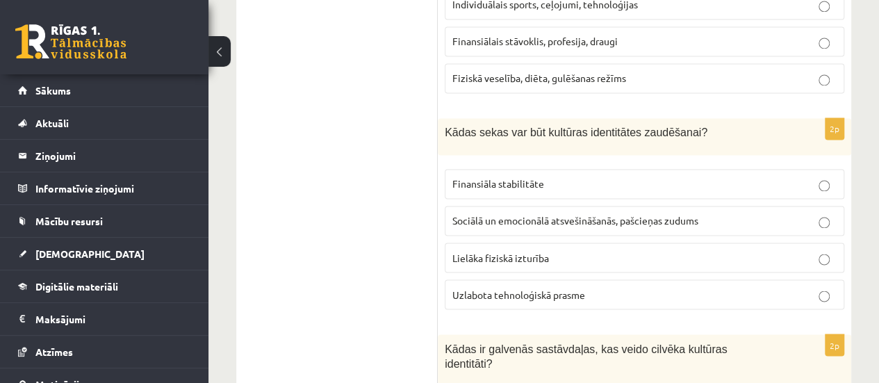
scroll to position [1086, 0]
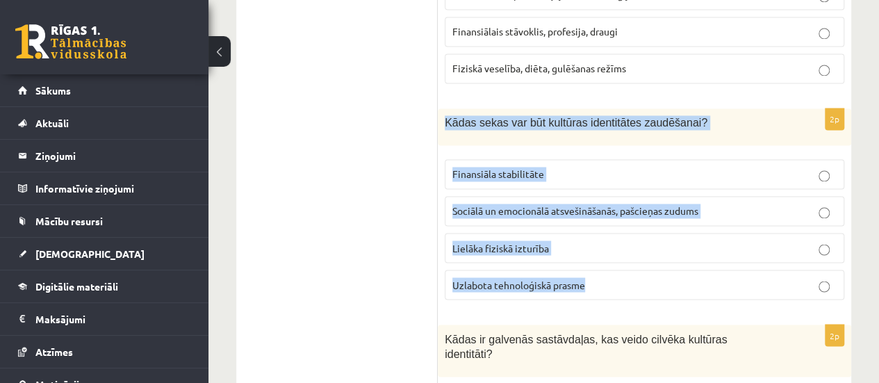
drag, startPoint x: 442, startPoint y: 116, endPoint x: 606, endPoint y: 273, distance: 227.0
click at [606, 273] on div "2p Kādas sekas var būt kultūras identitātes zaudēšanai? Finansiāla stabilitāte …" at bounding box center [644, 209] width 413 height 203
click at [560, 204] on span "Sociālā un emocionālā atsvešināšanās, pašcieņas zudums" at bounding box center [575, 210] width 246 height 13
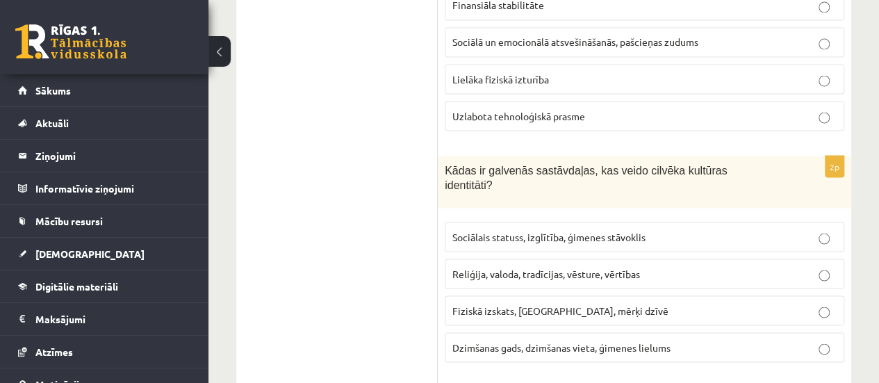
scroll to position [1274, 0]
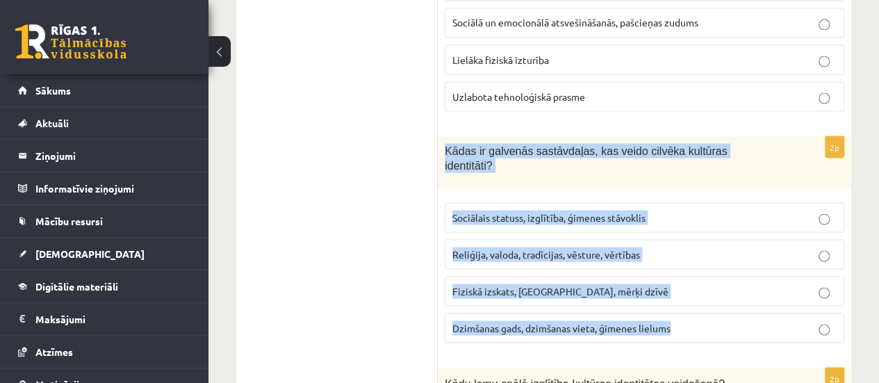
drag, startPoint x: 446, startPoint y: 138, endPoint x: 685, endPoint y: 294, distance: 285.6
click at [685, 294] on div "2p Kādas ir galvenās sastāvdaļas, kas veido cilvēka kultūras identitāti? Sociāl…" at bounding box center [644, 244] width 413 height 217
click at [538, 240] on label "Reliģija, valoda, tradīcijas, vēsture, vērtības" at bounding box center [644, 254] width 399 height 30
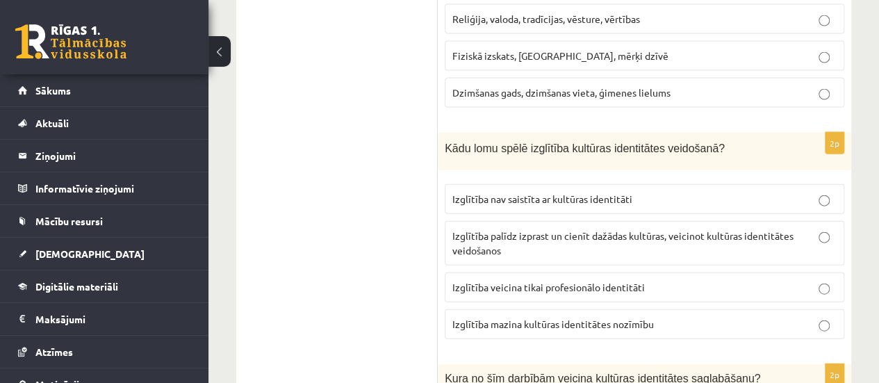
scroll to position [1512, 0]
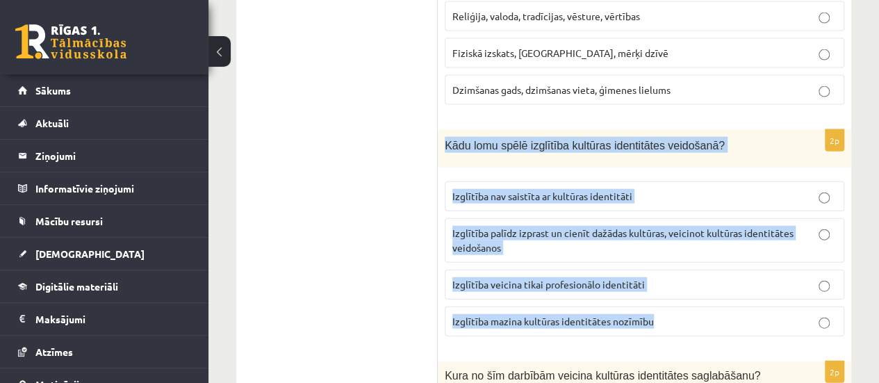
drag, startPoint x: 446, startPoint y: 120, endPoint x: 666, endPoint y: 291, distance: 278.2
click at [666, 291] on div "2p Kādu lomu spēlē izglītība kultūras identitātes veidošanā? Izglītība nav sais…" at bounding box center [644, 239] width 413 height 218
click at [569, 226] on span "Izglītība palīdz izprast un cienīt dažādas kultūras, veicinot kultūras identitā…" at bounding box center [622, 239] width 341 height 27
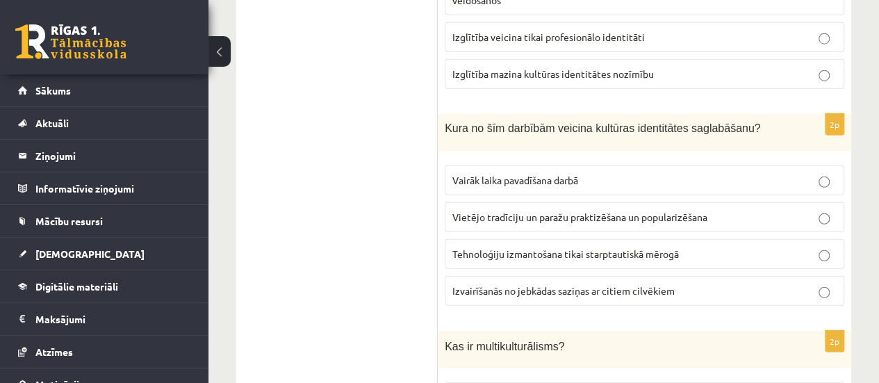
scroll to position [1756, 0]
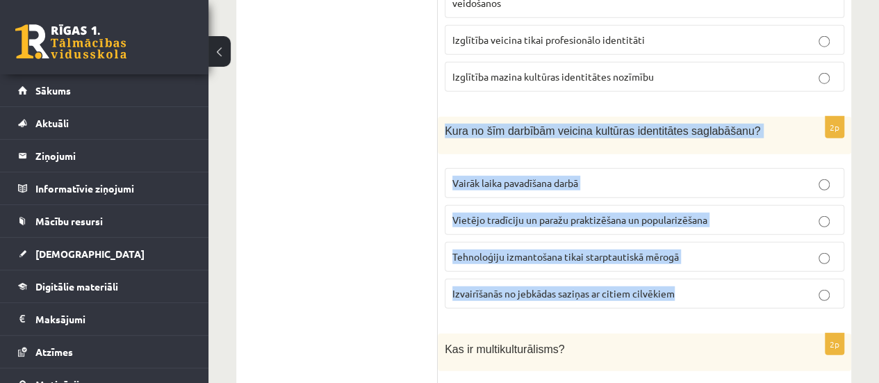
drag, startPoint x: 440, startPoint y: 108, endPoint x: 692, endPoint y: 260, distance: 294.5
click at [692, 260] on div "2p Kura no šīm darbībām veicina kultūras identitātes saglabāšanu? Vairāk laika …" at bounding box center [644, 218] width 413 height 203
click at [560, 213] on span "Vietējo tradīciju un paražu praktizēšana un popularizēšana" at bounding box center [579, 219] width 255 height 13
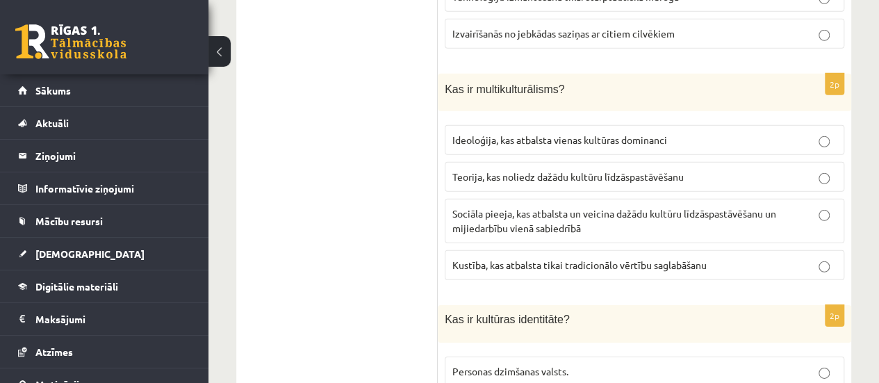
scroll to position [2013, 0]
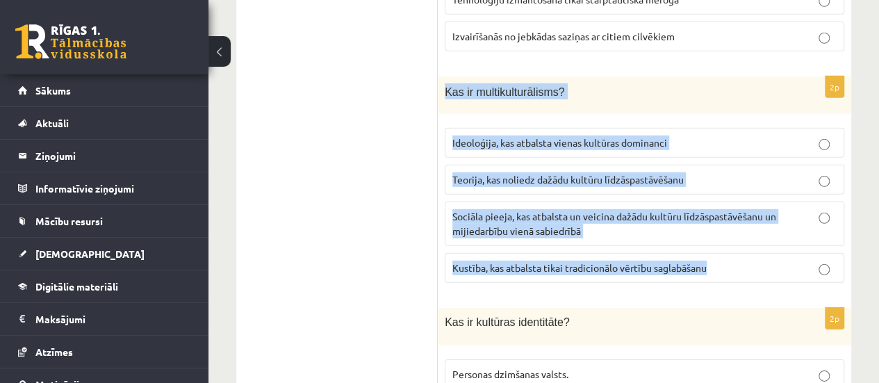
drag, startPoint x: 443, startPoint y: 61, endPoint x: 731, endPoint y: 233, distance: 334.9
click at [731, 233] on div "2p Kas ir multikulturālisms? Ideoloģija, kas atbalsta vienas kultūras dominanci…" at bounding box center [644, 185] width 413 height 218
click at [570, 213] on label "Sociāla pieeja, kas atbalsta un veicina dažādu kultūru līdzāspastāvēšanu un mij…" at bounding box center [644, 223] width 399 height 44
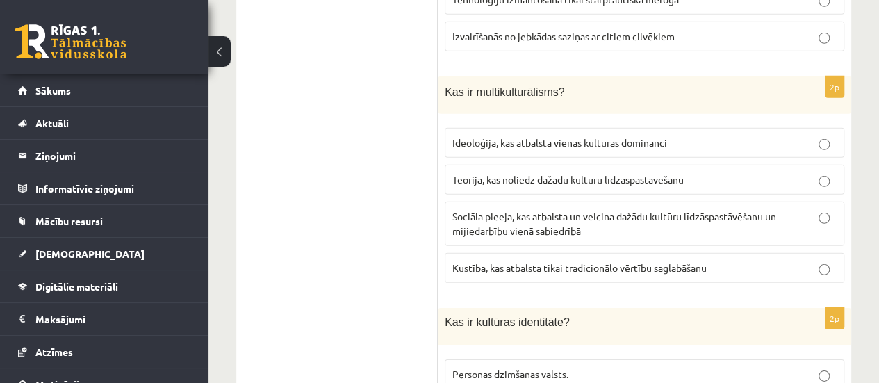
scroll to position [2150, 0]
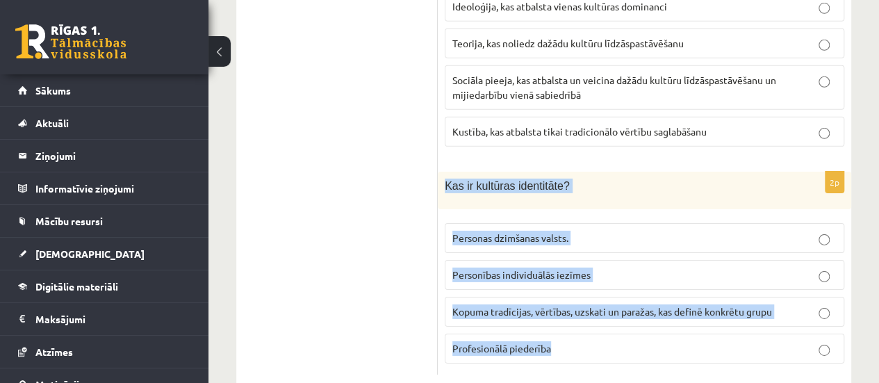
drag, startPoint x: 443, startPoint y: 156, endPoint x: 610, endPoint y: 308, distance: 225.7
click at [610, 308] on div "2p Kas ir kultūras identitāte? Personas dzimšanas valsts. Personības individuāl…" at bounding box center [644, 273] width 413 height 203
click at [535, 297] on label "Kopuma tradīcijas, vērtības, uzskati un paražas, kas definē konkrētu grupu" at bounding box center [644, 312] width 399 height 30
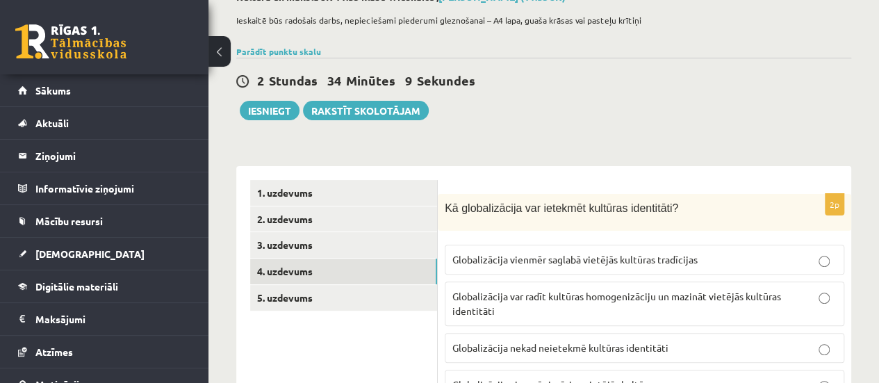
scroll to position [83, 0]
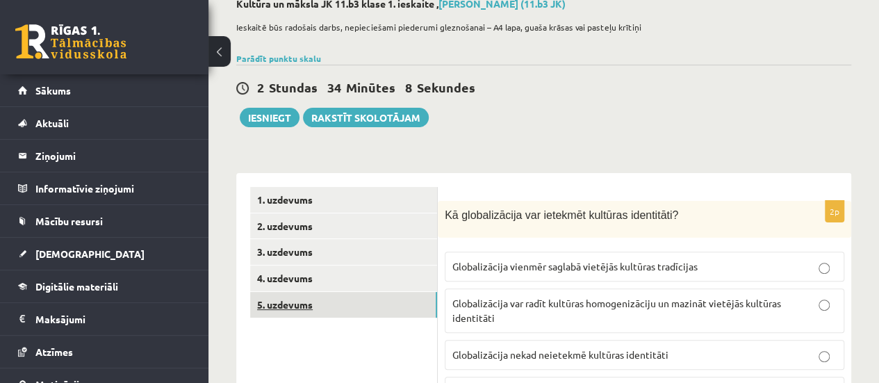
click at [283, 312] on link "5. uzdevums" at bounding box center [343, 305] width 187 height 26
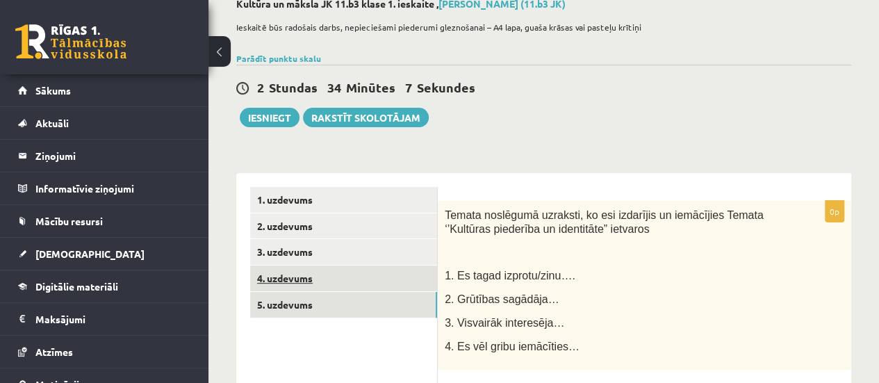
scroll to position [0, 0]
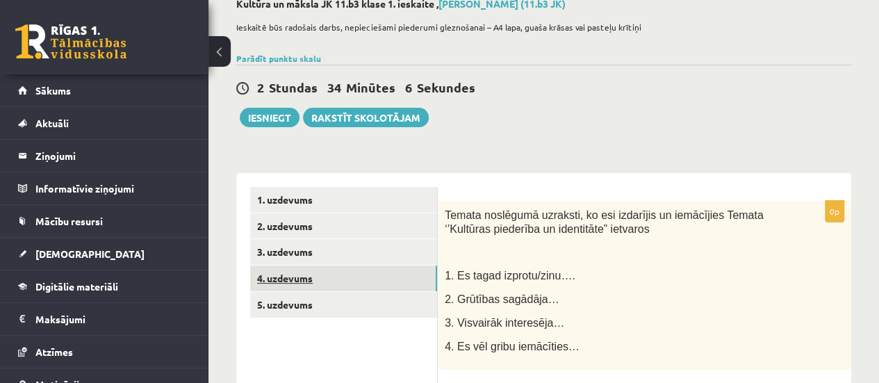
click at [337, 267] on link "4. uzdevums" at bounding box center [343, 278] width 187 height 26
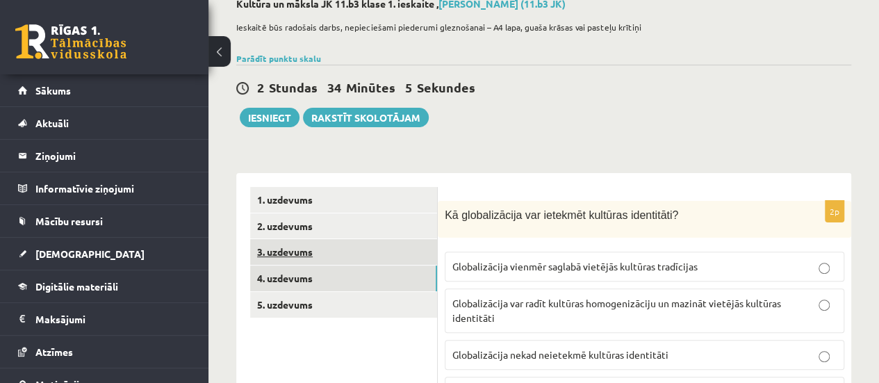
click at [337, 258] on link "3. uzdevums" at bounding box center [343, 252] width 187 height 26
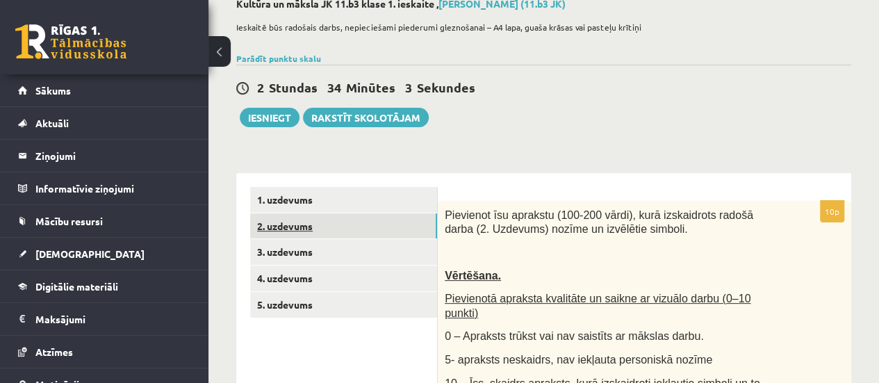
click at [343, 232] on link "2. uzdevums" at bounding box center [343, 226] width 187 height 26
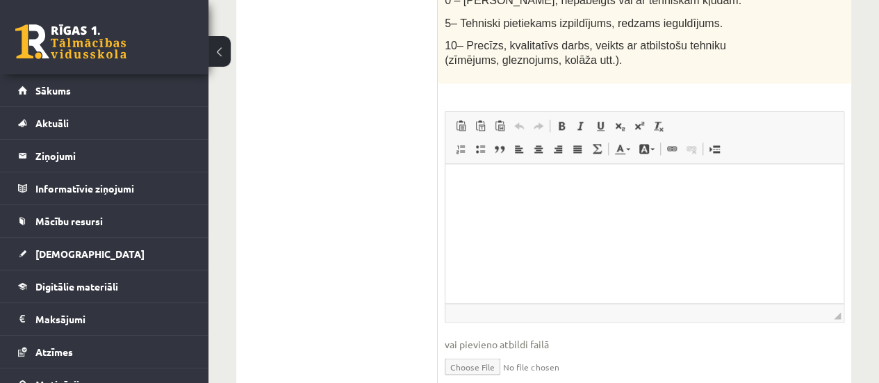
scroll to position [1072, 0]
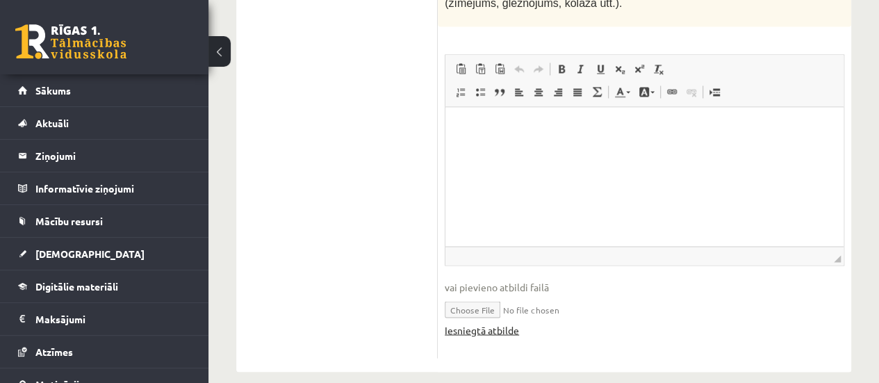
click at [482, 322] on link "Iesniegtā atbilde" at bounding box center [482, 329] width 74 height 15
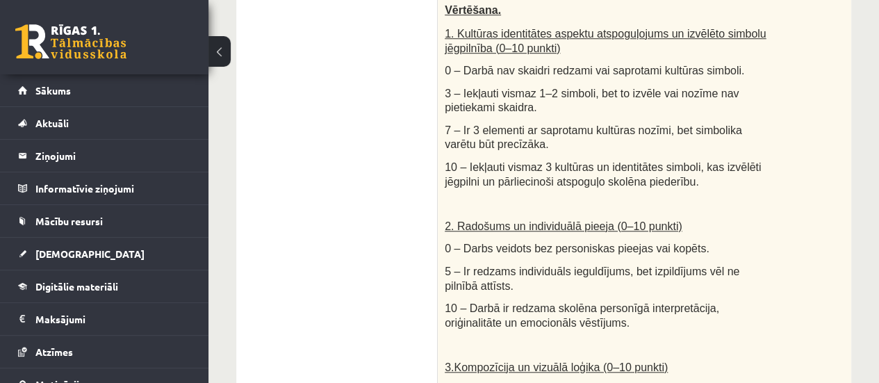
scroll to position [0, 0]
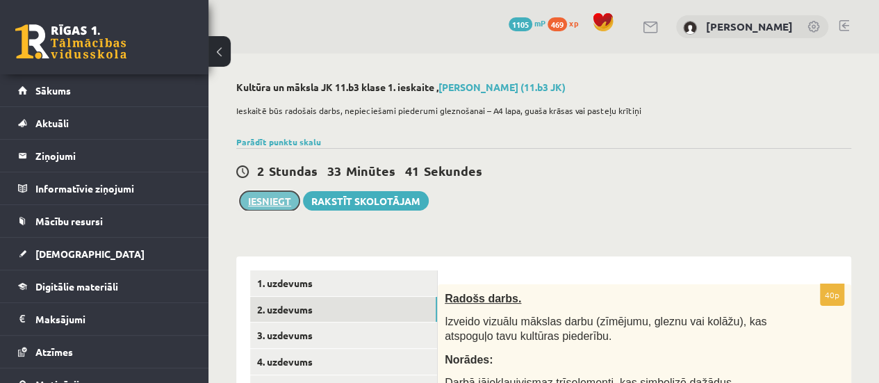
click at [288, 200] on button "Iesniegt" at bounding box center [270, 200] width 60 height 19
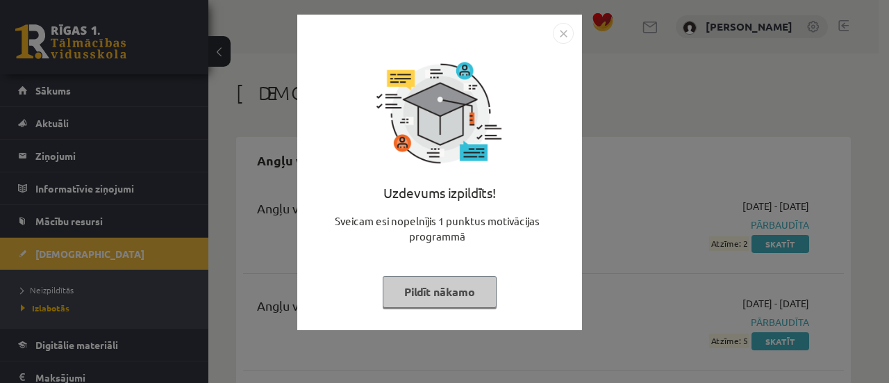
click at [429, 293] on button "Pildīt nākamo" at bounding box center [440, 292] width 114 height 32
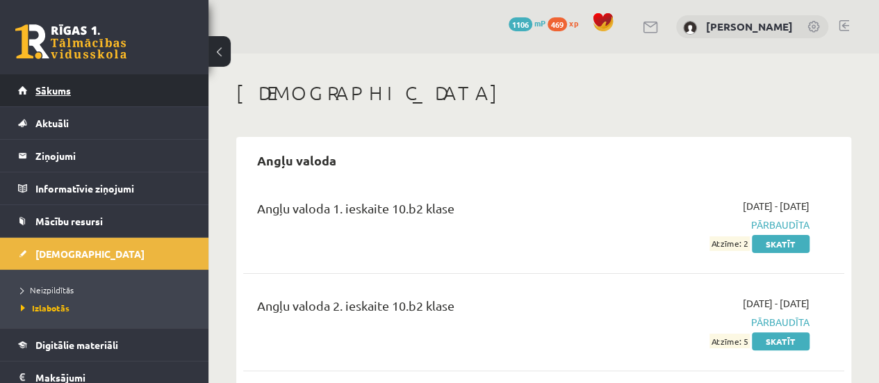
click at [174, 90] on link "Sākums" at bounding box center [104, 90] width 173 height 32
